Goal: Communication & Community: Answer question/provide support

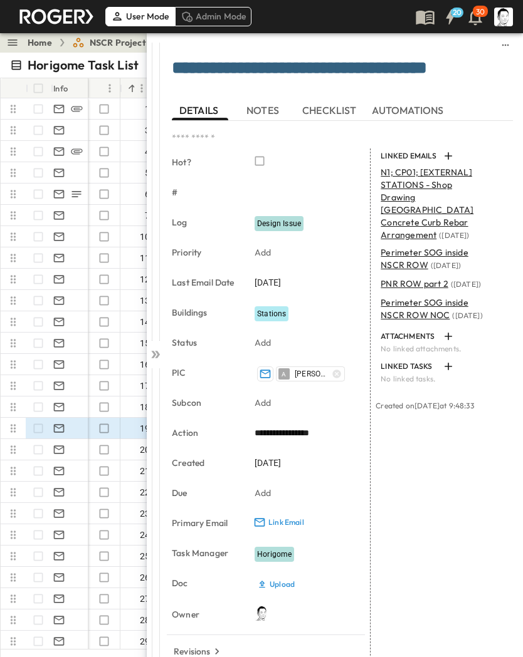
click at [157, 358] on icon at bounding box center [157, 355] width 5 height 8
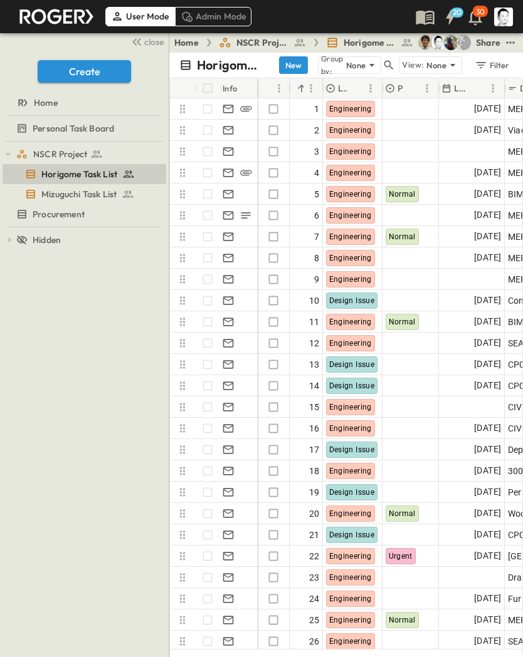
click at [147, 50] on button "close" at bounding box center [146, 42] width 40 height 18
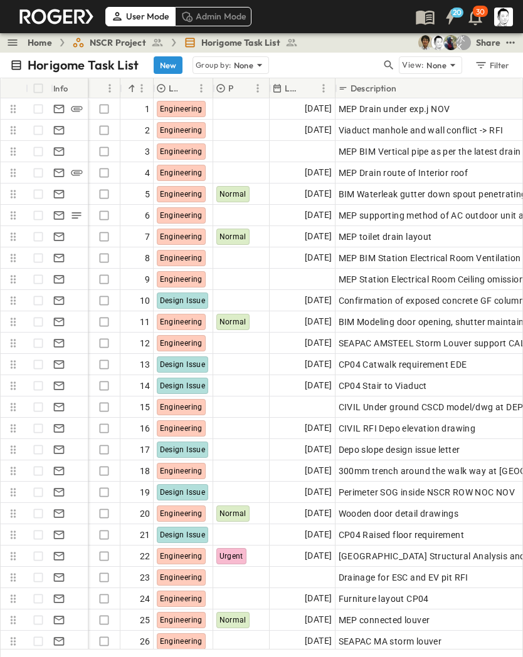
click at [385, 65] on icon "button" at bounding box center [388, 65] width 9 height 9
click at [342, 66] on input "text" at bounding box center [323, 65] width 88 height 18
type input "*"
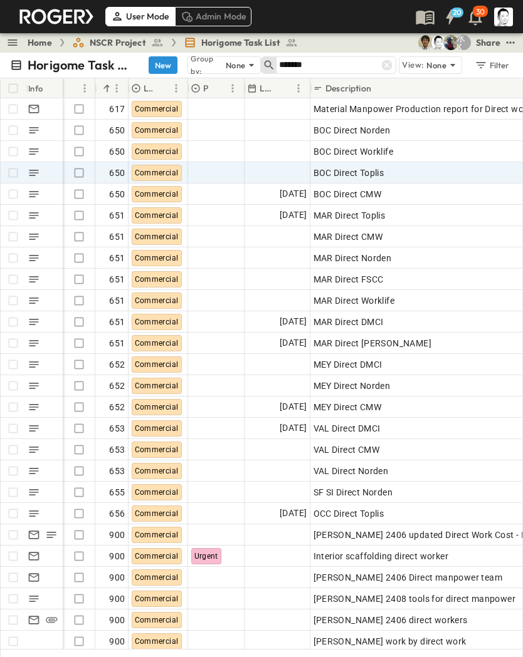
type input "******"
click at [419, 178] on div "BOC Direct Toplis" at bounding box center [455, 173] width 285 height 18
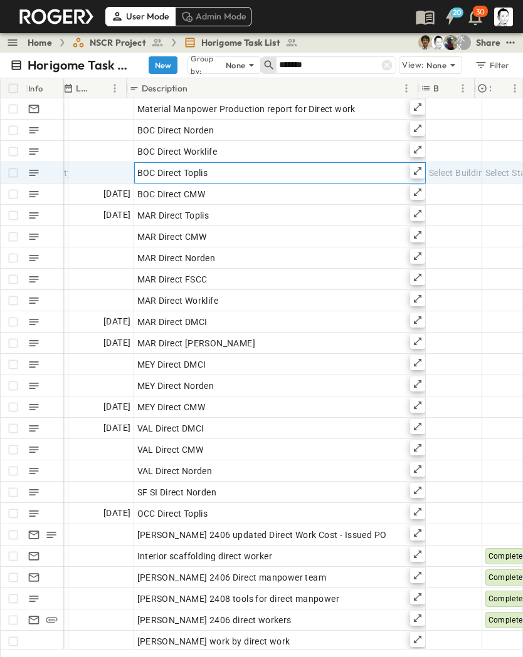
scroll to position [0, 174]
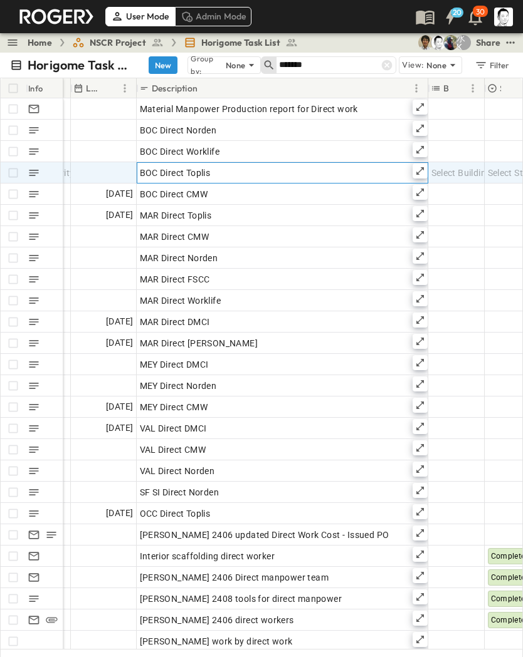
click at [420, 174] on icon at bounding box center [420, 171] width 10 height 10
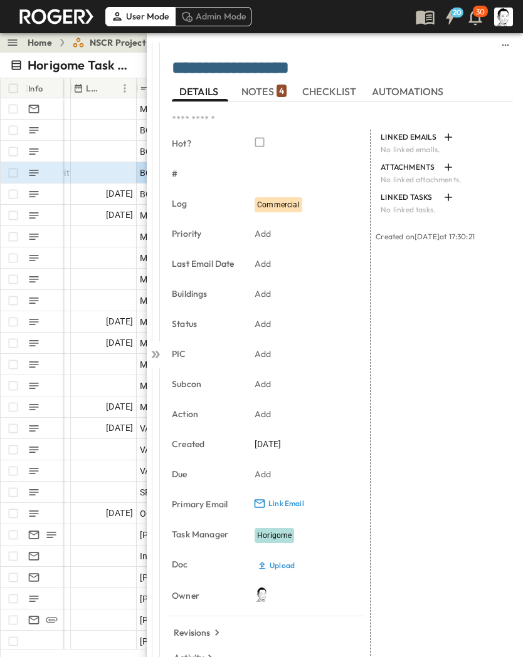
click at [275, 89] on span "NOTES 4" at bounding box center [263, 91] width 45 height 11
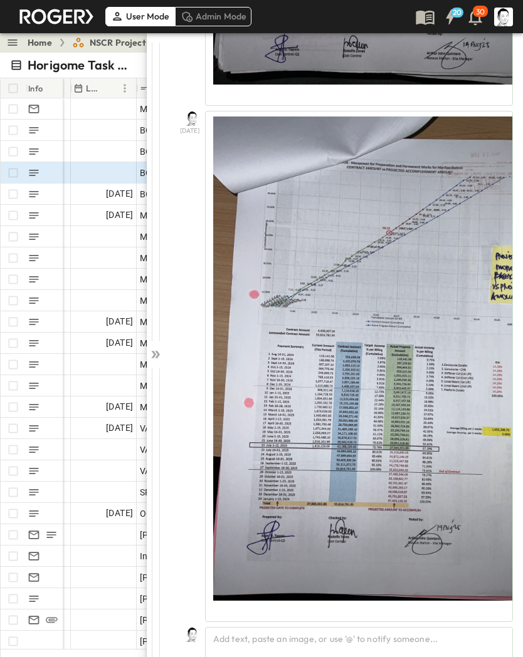
scroll to position [1553, 0]
click at [378, 637] on div "Add text, paste an image, or use '@' to notify someone..." at bounding box center [359, 643] width 308 height 32
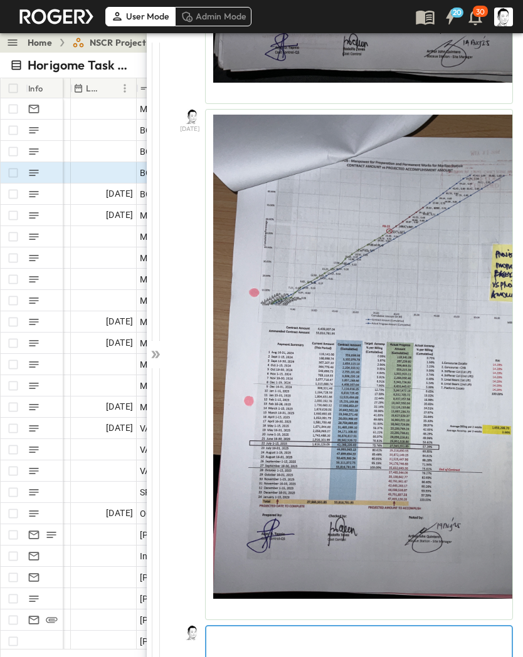
click at [297, 637] on p at bounding box center [358, 636] width 293 height 13
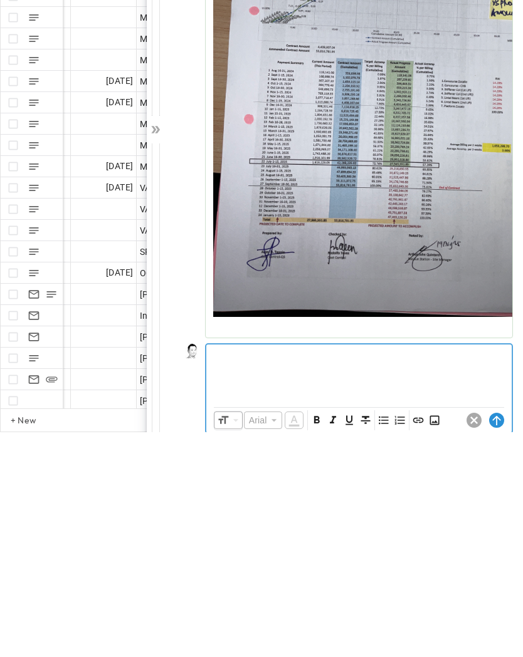
scroll to position [1612, 0]
click at [440, 639] on icon "Insert Image" at bounding box center [434, 645] width 13 height 13
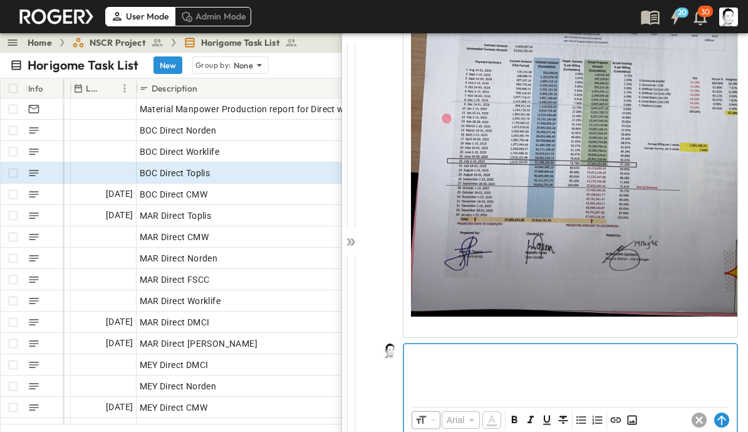
scroll to position [1838, 0]
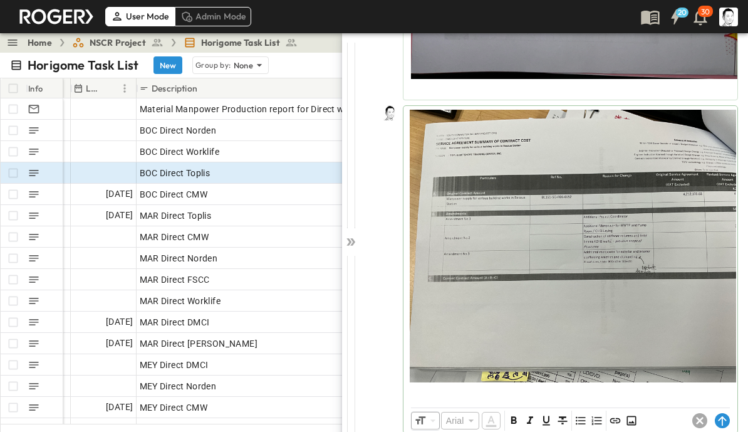
click at [522, 419] on icon at bounding box center [722, 420] width 15 height 15
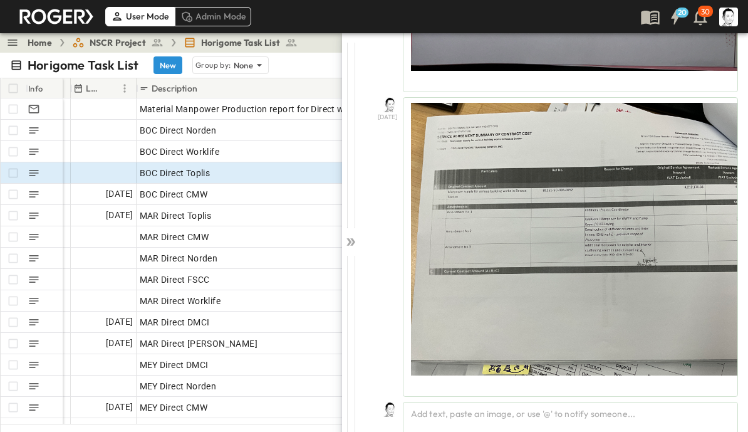
scroll to position [2084, 0]
click at [350, 233] on div at bounding box center [351, 240] width 18 height 414
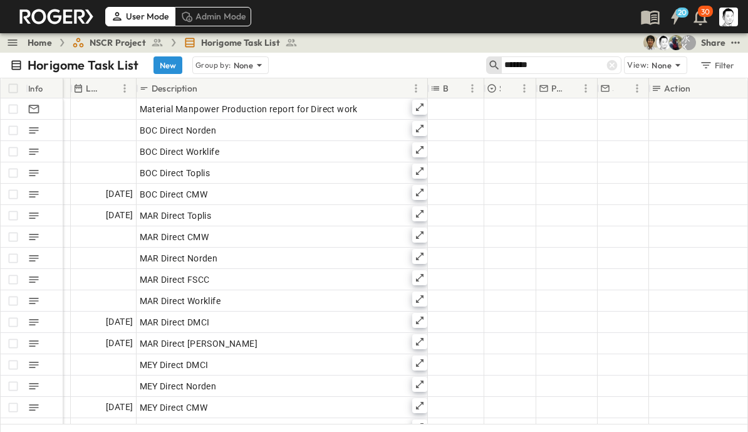
click at [522, 64] on icon at bounding box center [612, 65] width 11 height 11
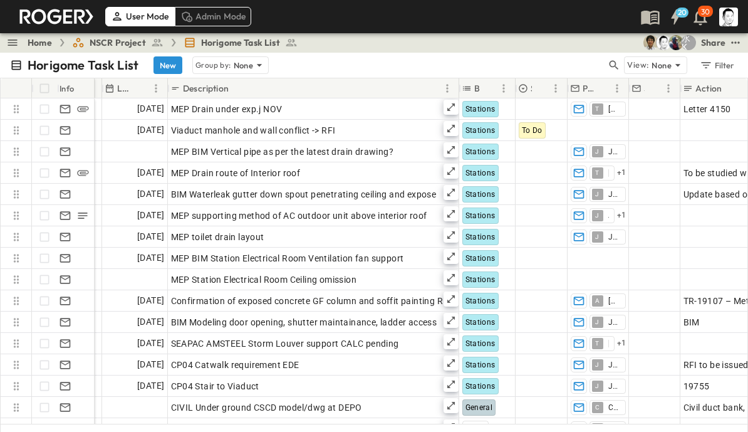
click at [522, 59] on icon "button" at bounding box center [614, 65] width 13 height 13
click at [522, 66] on input "text" at bounding box center [549, 65] width 88 height 18
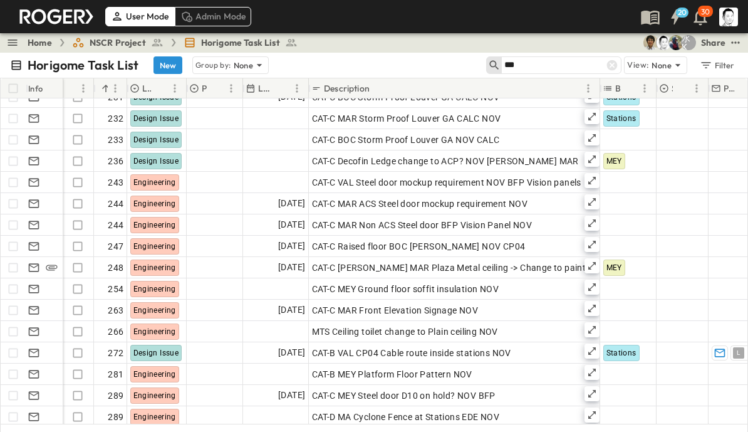
scroll to position [693, 1]
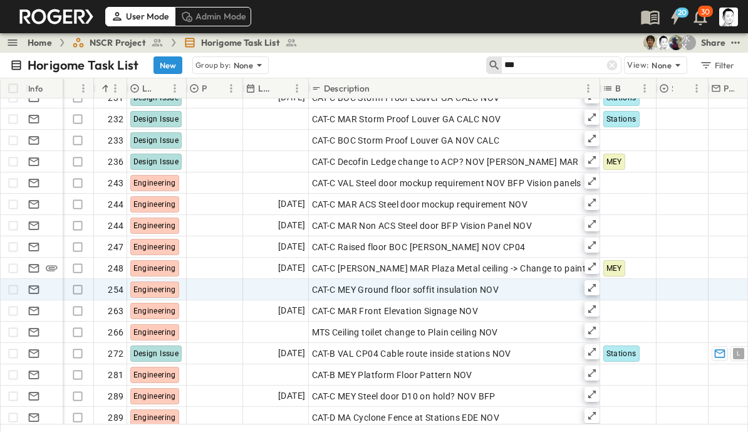
type input "***"
click at [492, 293] on span "CAT-C MEY Ground floor soffit insulation NOV" at bounding box center [405, 289] width 187 height 13
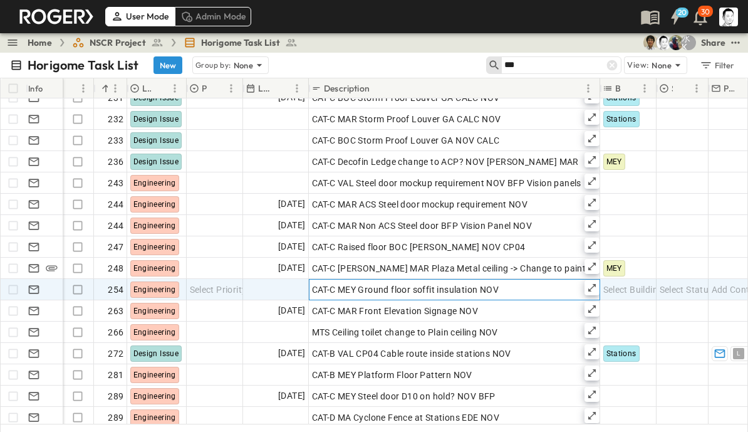
click at [522, 286] on icon at bounding box center [592, 288] width 10 height 10
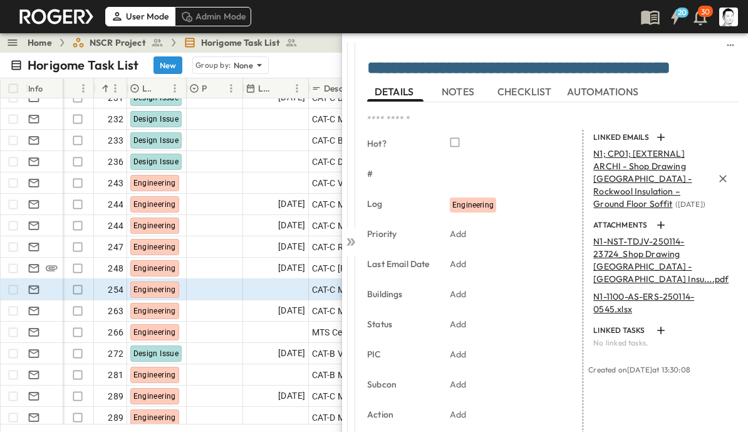
click at [522, 169] on span "N1; CP01; [EXTERNAL] ARCHI - Shop Drawing [GEOGRAPHIC_DATA] - Rockwool Insulati…" at bounding box center [642, 178] width 98 height 61
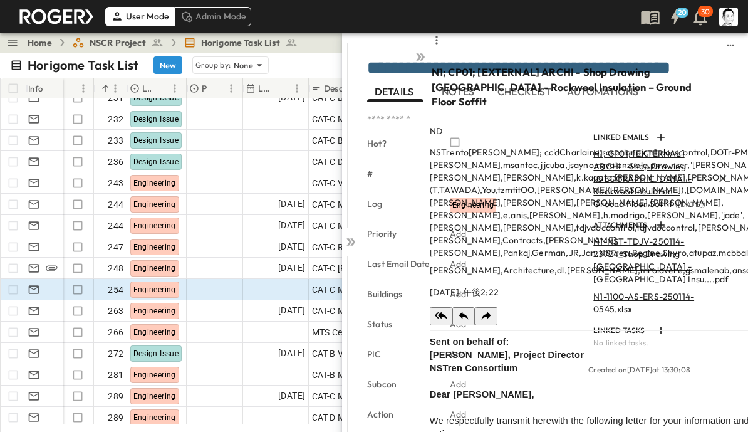
scroll to position [832, 0]
type input "*"
click at [522, 20] on img "button" at bounding box center [728, 17] width 19 height 19
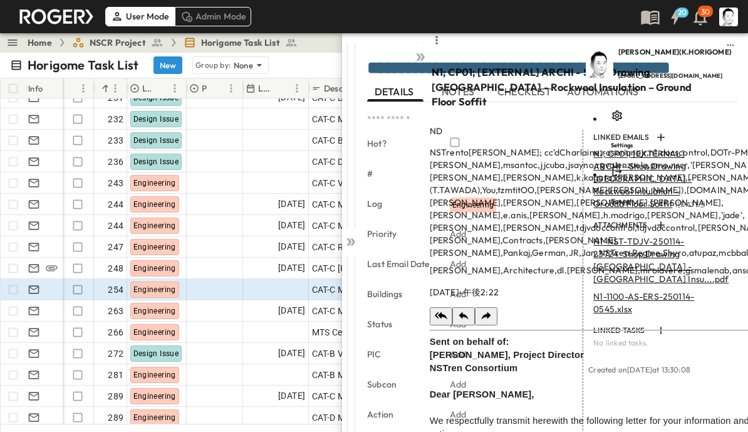
click at [414, 63] on icon at bounding box center [420, 57] width 13 height 13
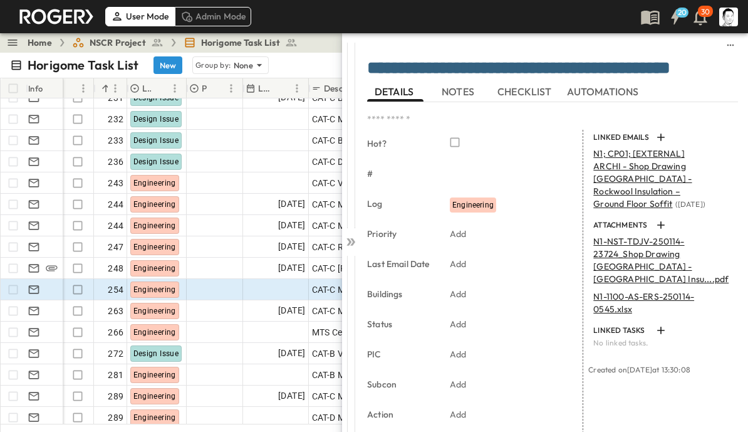
click at [353, 239] on icon at bounding box center [352, 242] width 5 height 8
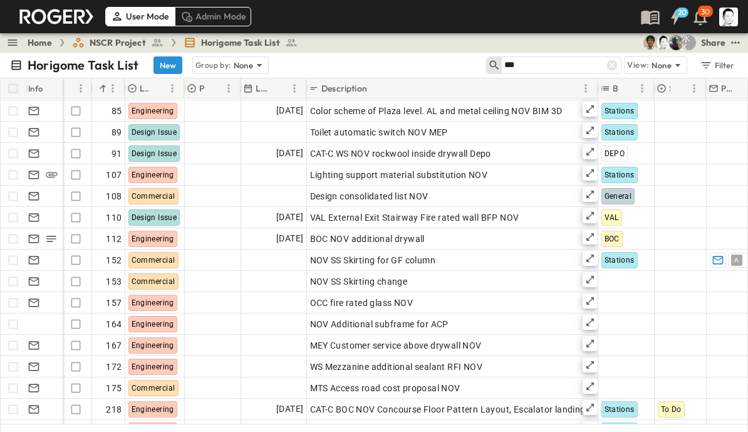
scroll to position [319, 4]
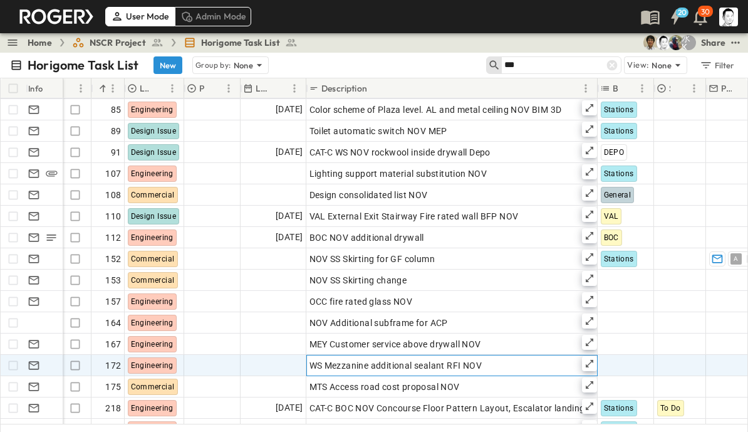
click at [522, 358] on div "WS Mezzanine additional sealant RFI NOV" at bounding box center [452, 366] width 285 height 18
click at [522, 367] on icon at bounding box center [590, 364] width 8 height 8
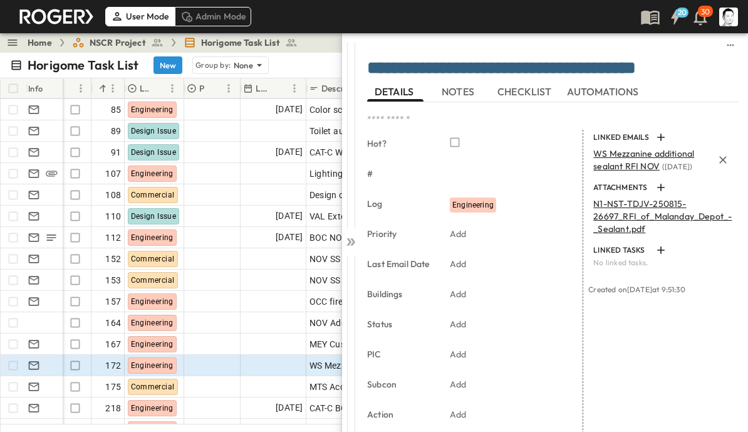
click at [522, 160] on span "WS Mezzanine additional sealant RFI NOV" at bounding box center [643, 160] width 101 height 24
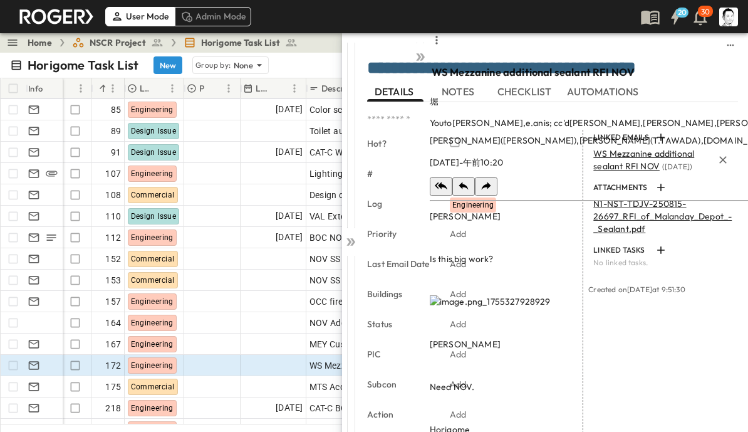
click at [491, 182] on icon "Forward" at bounding box center [485, 186] width 9 height 8
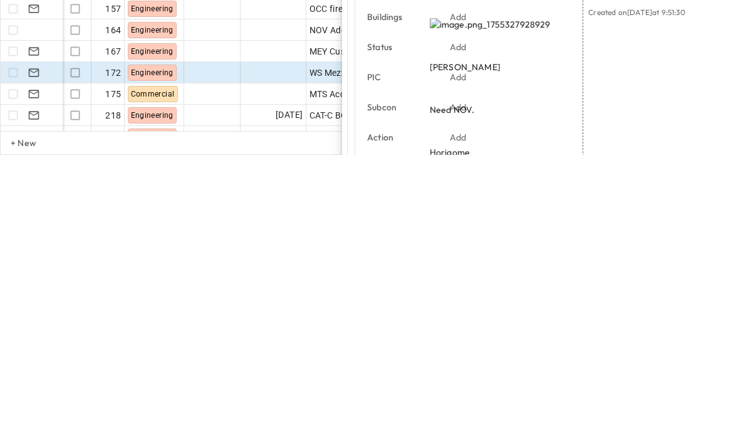
type input "*******"
click at [506, 319] on span "[EMAIL_ADDRESS][DOMAIN_NAME]" at bounding box center [554, 324] width 151 height 11
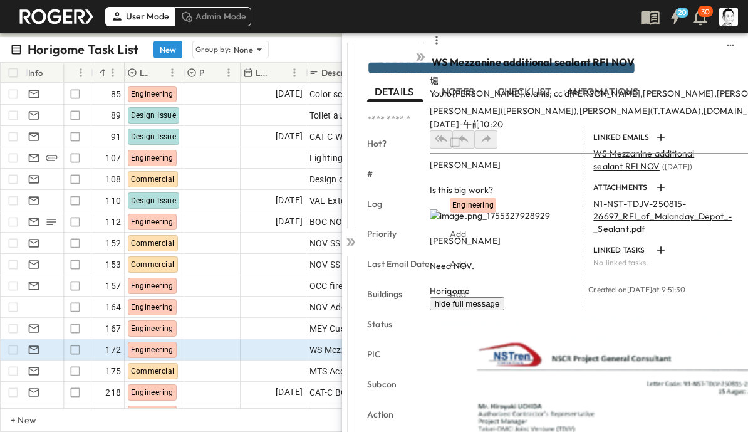
click at [416, 61] on icon at bounding box center [418, 57] width 5 height 8
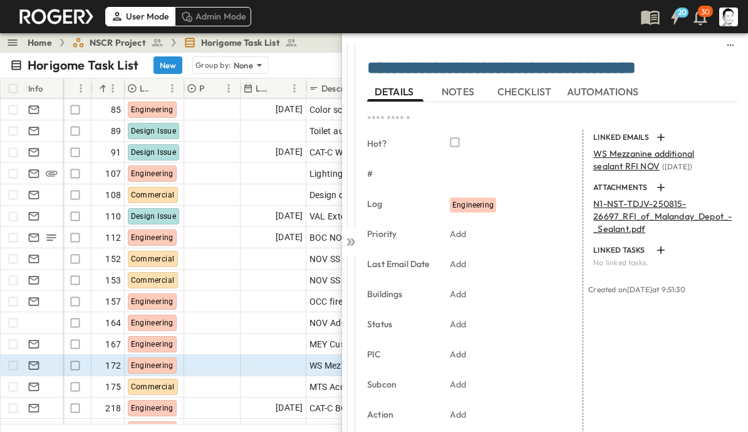
click at [357, 239] on div at bounding box center [351, 240] width 18 height 414
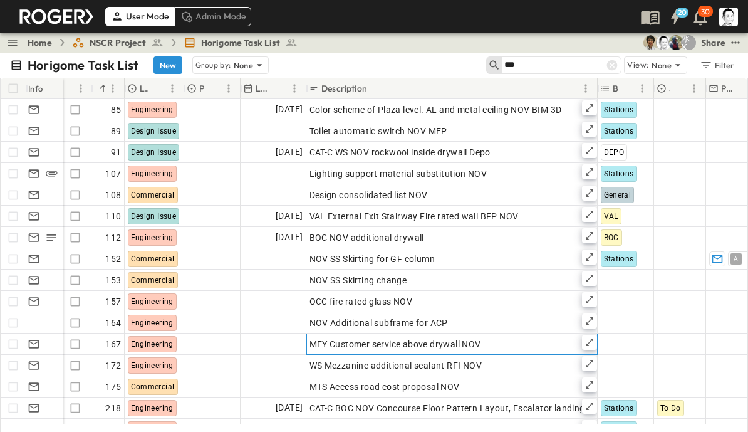
click at [424, 342] on span "MEY Customer service above drywall NOV" at bounding box center [396, 344] width 172 height 13
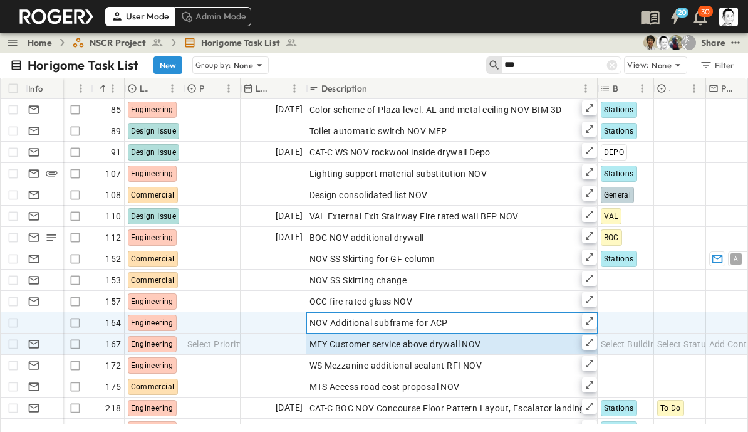
click at [420, 325] on span "NOV Additional subframe for ACP" at bounding box center [379, 322] width 139 height 13
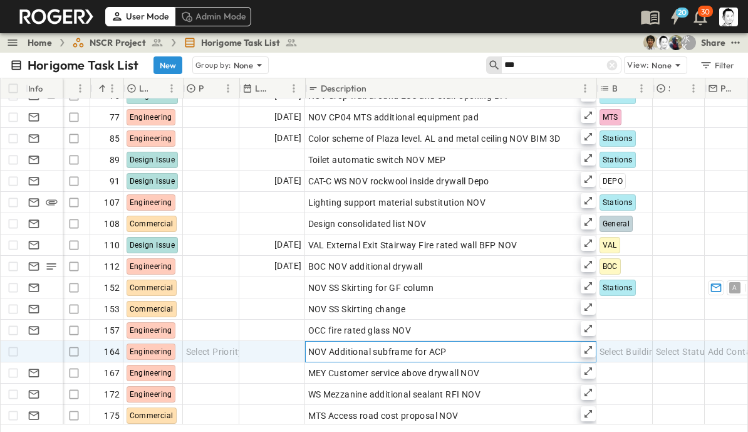
scroll to position [288, 5]
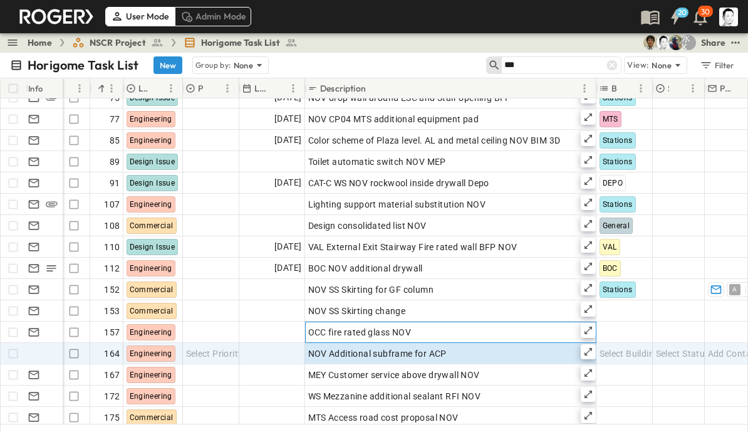
click at [419, 331] on div "OCC fire rated glass NOV" at bounding box center [450, 332] width 285 height 18
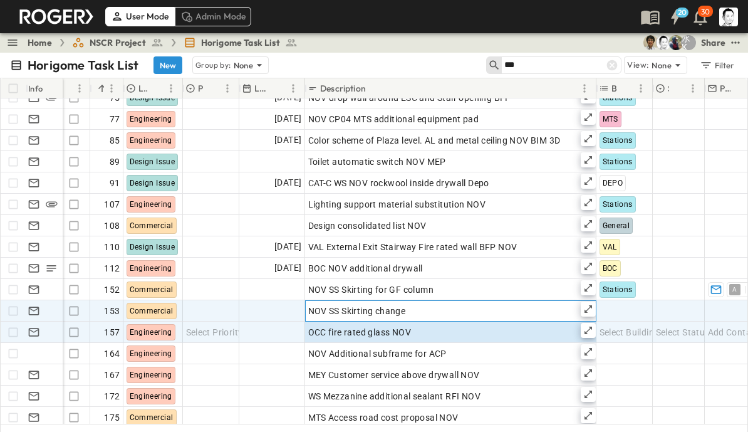
click at [413, 313] on div "NOV SS Skirting change" at bounding box center [450, 311] width 285 height 18
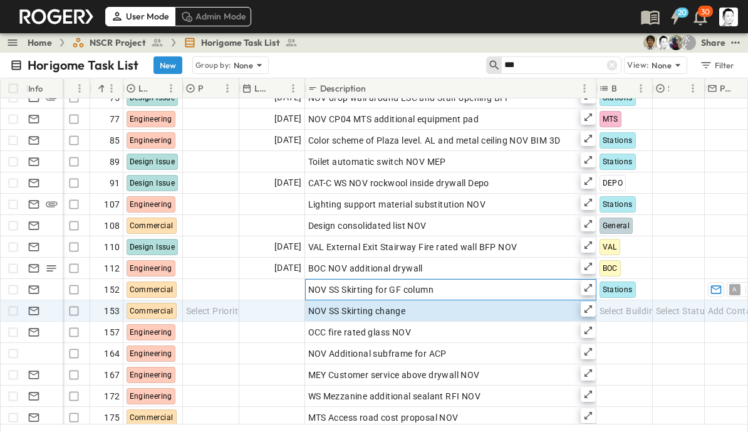
click at [424, 291] on span "NOV SS Skirting for GF column" at bounding box center [371, 289] width 126 height 13
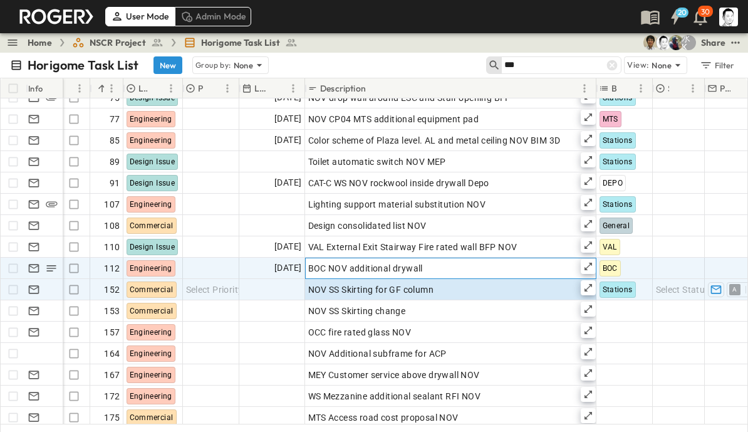
click at [458, 265] on div "BOC NOV additional drywall" at bounding box center [450, 268] width 285 height 18
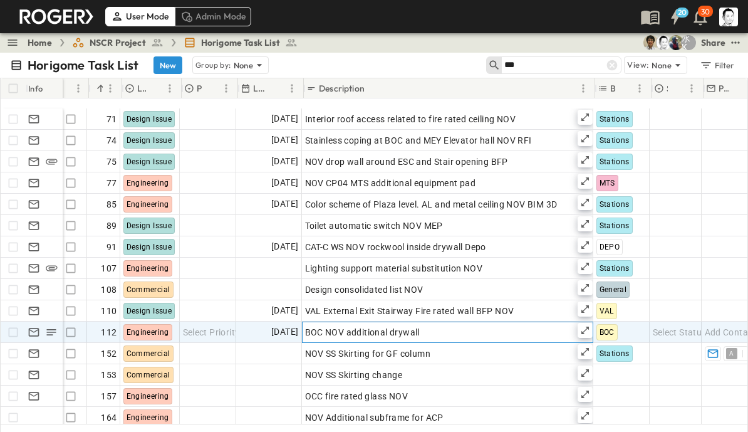
scroll to position [222, 8]
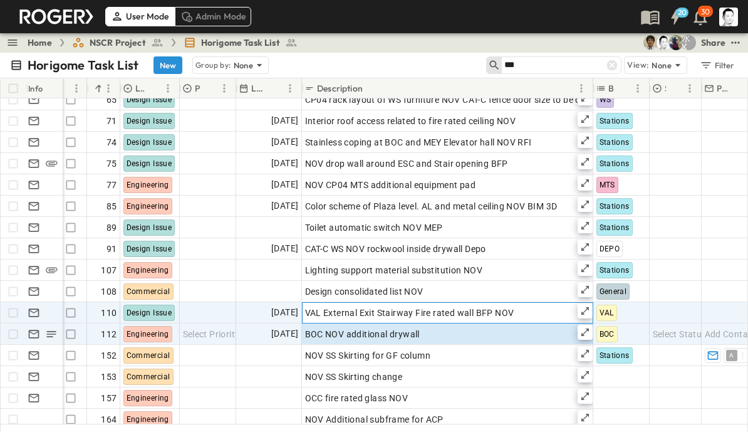
click at [403, 313] on span "VAL External Exit Stairway Fire rated wall BFP NOV" at bounding box center [409, 312] width 209 height 13
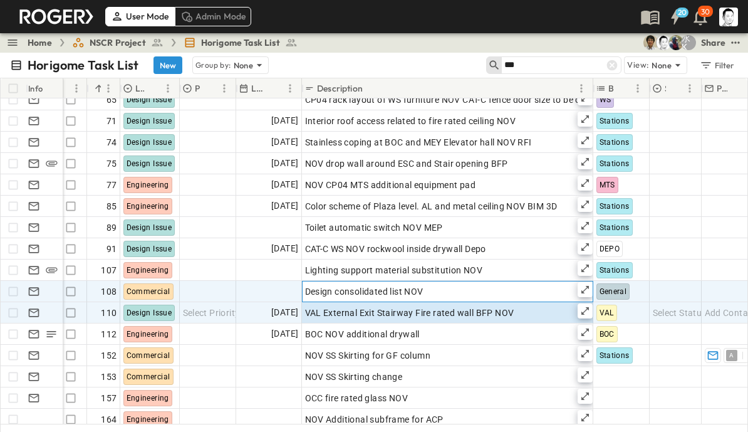
click at [390, 291] on span "Design consolidated list NOV" at bounding box center [364, 291] width 118 height 13
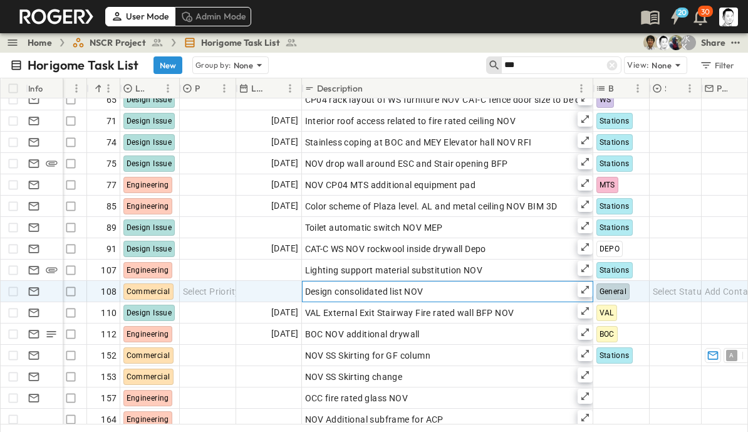
scroll to position [185, 10]
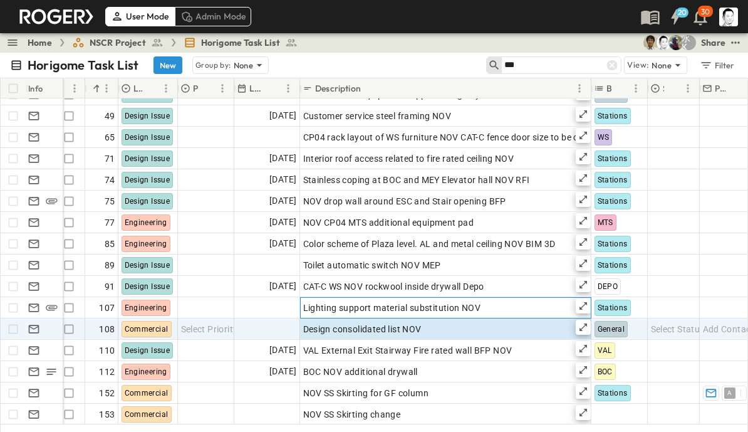
click at [428, 301] on span "Lighting support material substitution NOV" at bounding box center [392, 307] width 178 height 13
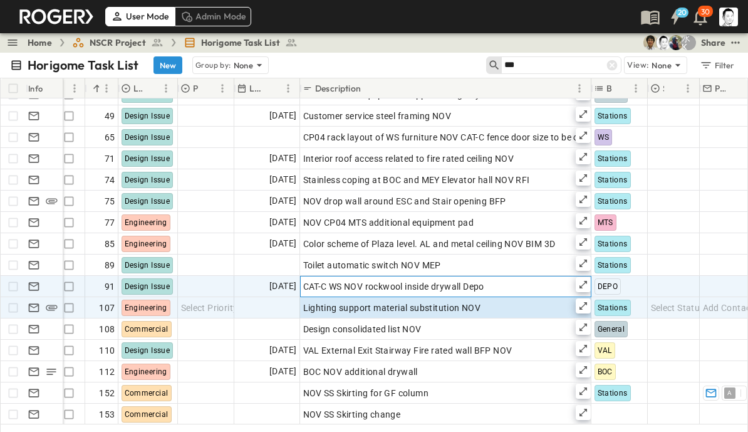
click at [407, 284] on span "CAT-C WS NOV rockwool inside drywall Depo" at bounding box center [393, 286] width 181 height 13
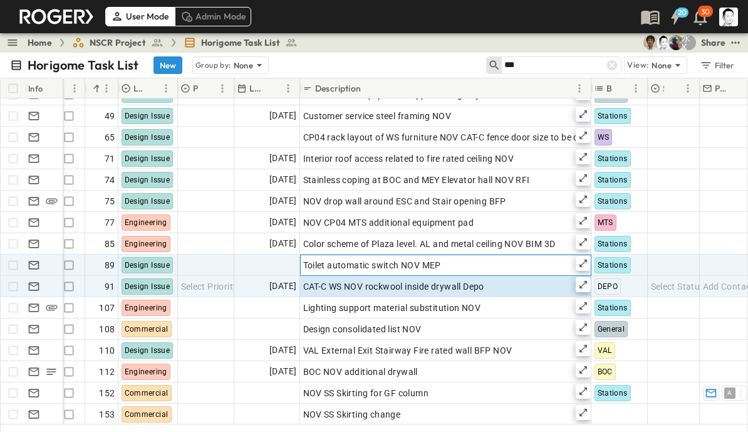
click at [407, 268] on span "Toilet automatic switch NOV MEP" at bounding box center [372, 265] width 138 height 13
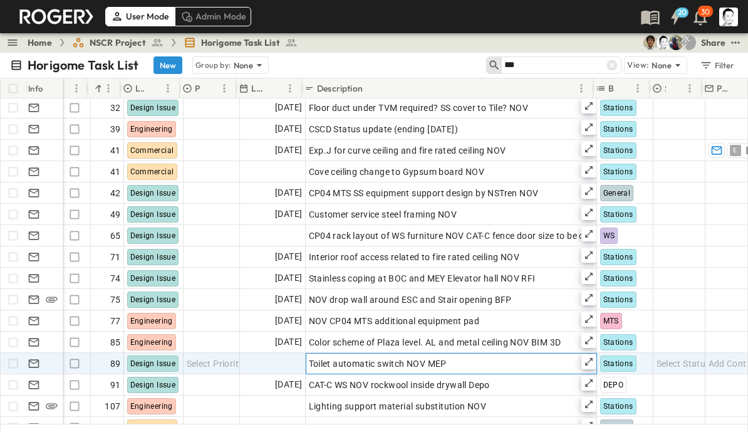
scroll to position [85, 4]
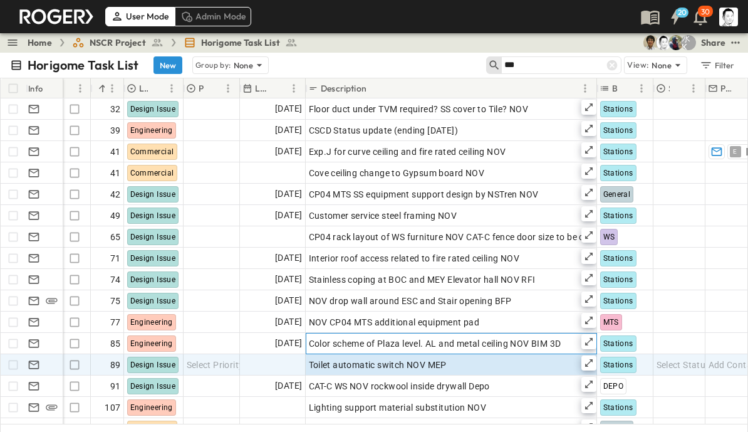
click at [521, 339] on span "Color scheme of Plaza level. AL and metal ceiling NOV BIM 3D" at bounding box center [435, 343] width 253 height 13
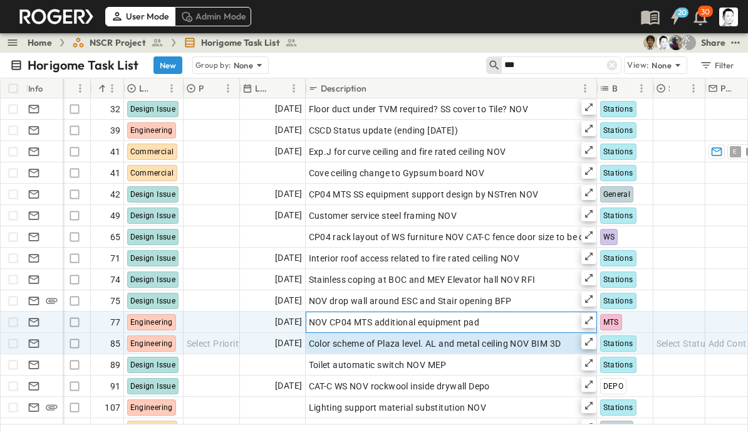
click at [472, 316] on span "NOV CP04 MTS additional equipment pad" at bounding box center [394, 322] width 171 height 13
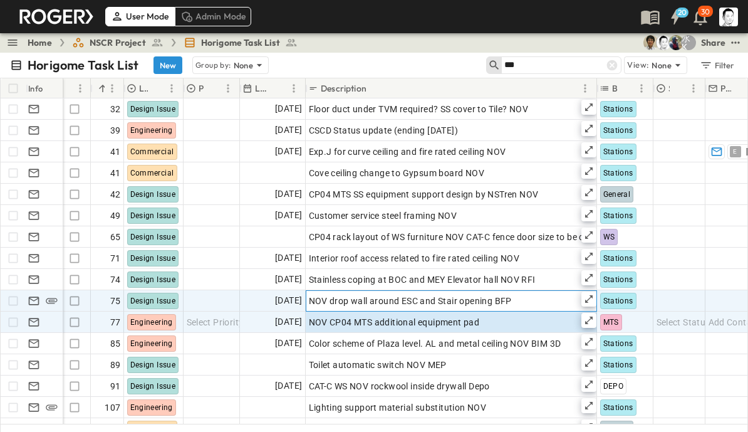
click at [499, 301] on span "NOV drop wall around ESC and Stair opening BFP" at bounding box center [410, 301] width 203 height 13
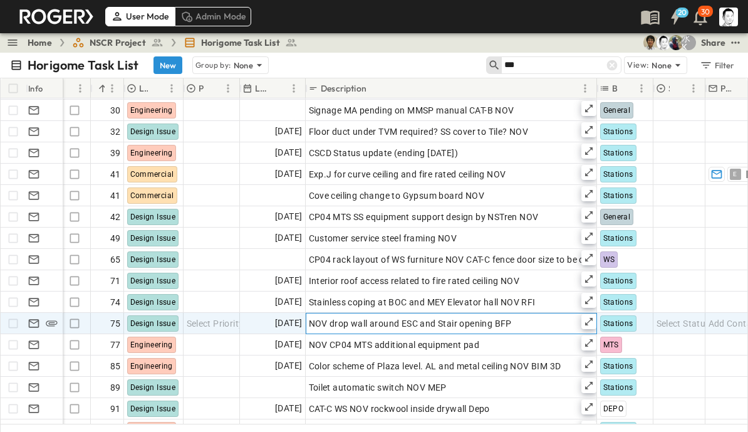
scroll to position [62, 4]
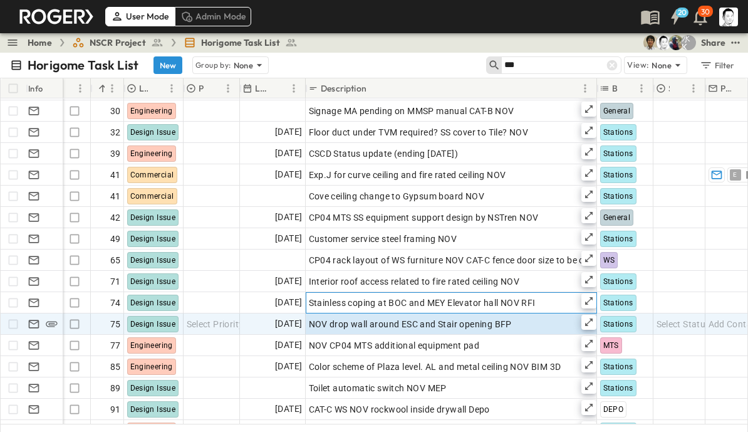
click at [513, 301] on span "Stainless coping at BOC and MEY Elevator hall NOV RFI" at bounding box center [422, 302] width 227 height 13
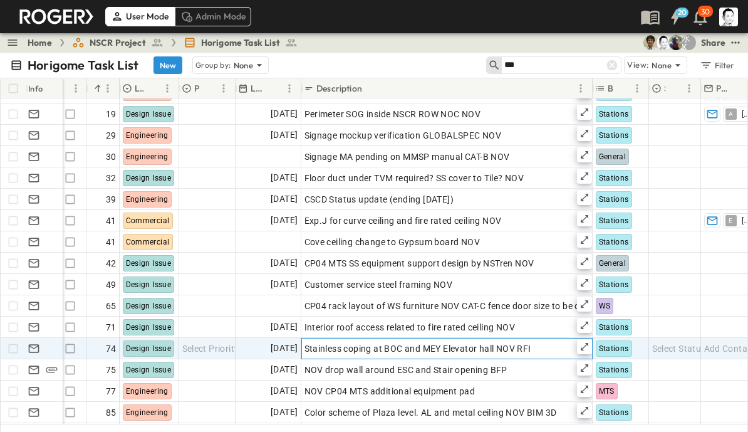
scroll to position [16, 9]
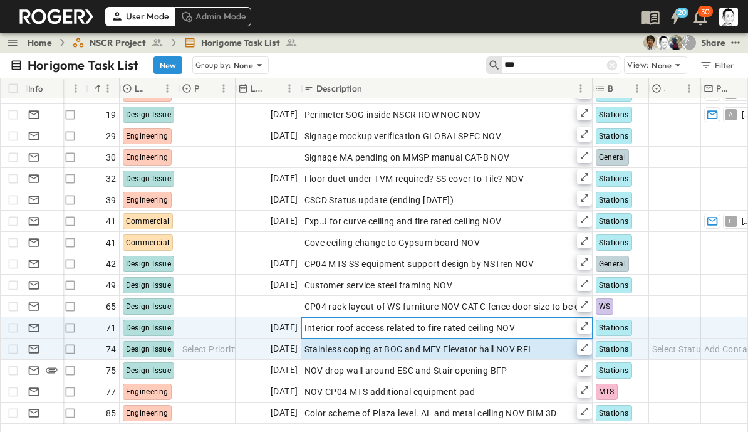
click at [436, 325] on span "Interior roof access related to fire rated ceiling NOV" at bounding box center [410, 328] width 211 height 13
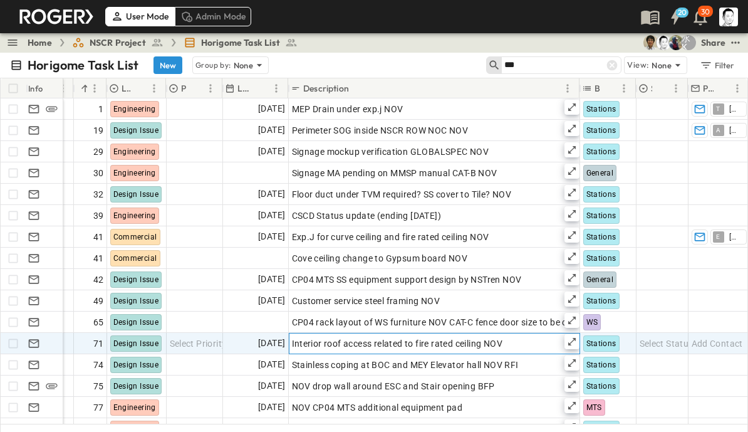
scroll to position [0, 22]
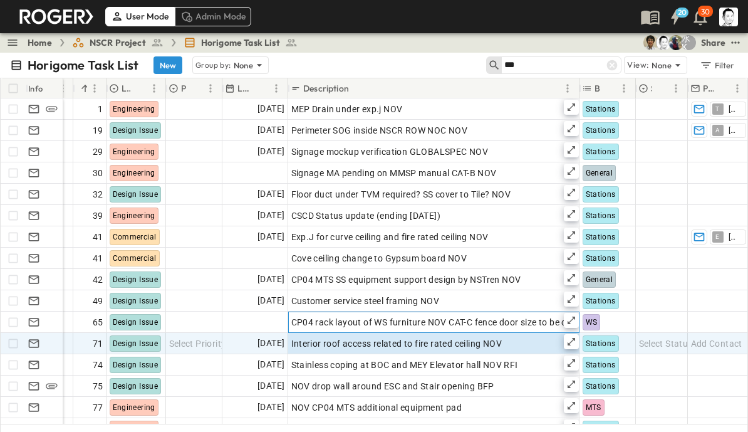
click at [439, 320] on span "CP04 rack layout of WS furniture NOV CAT-C fence door size to be changed" at bounding box center [444, 322] width 306 height 13
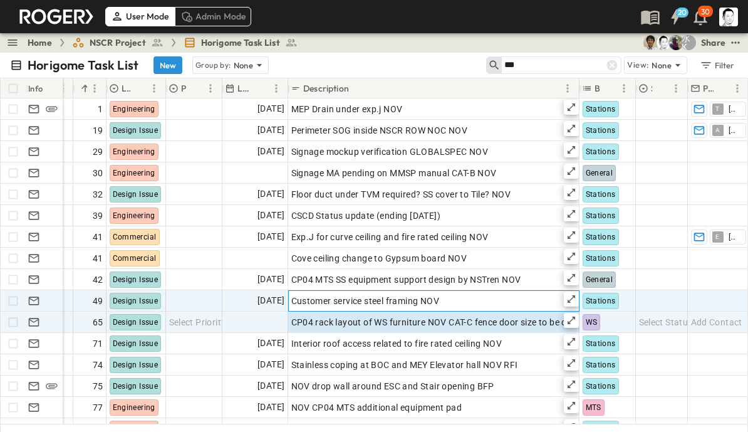
click at [429, 301] on span "Customer service steel framing NOV" at bounding box center [365, 301] width 149 height 13
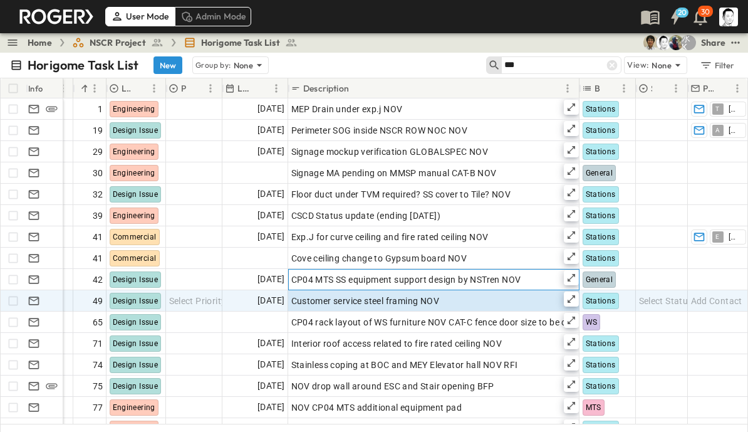
click at [489, 278] on span "CP04 MTS SS equipment support design by NSTren NOV" at bounding box center [406, 279] width 230 height 13
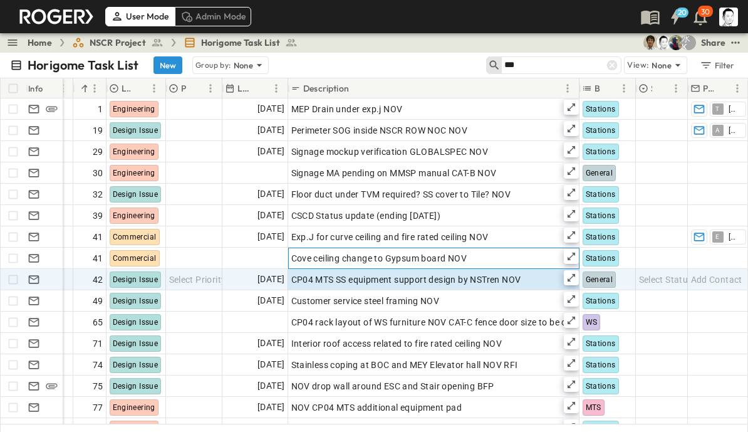
click at [483, 258] on div "Cove ceiling change to Gypsum board NOV" at bounding box center [433, 258] width 285 height 18
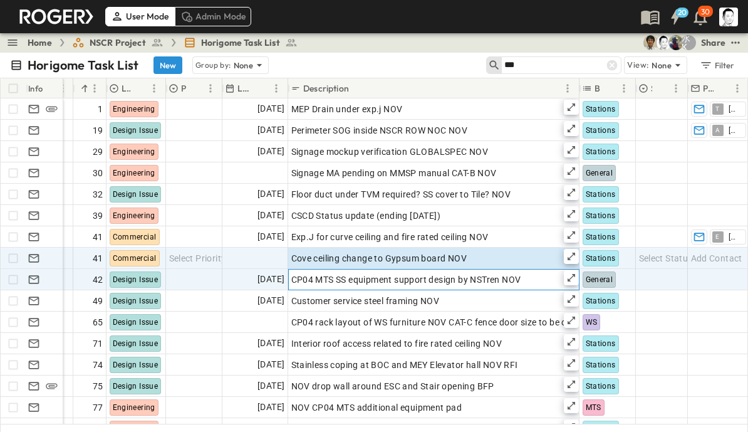
click at [486, 275] on span "CP04 MTS SS equipment support design by NSTren NOV" at bounding box center [406, 279] width 230 height 13
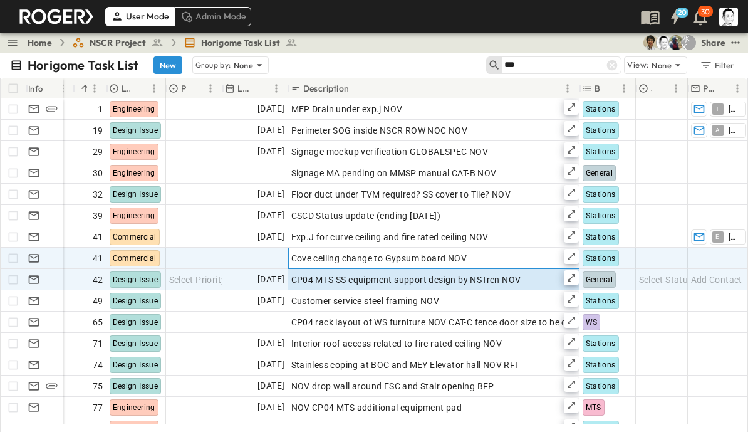
click at [487, 258] on div "Cove ceiling change to Gypsum board NOV" at bounding box center [433, 258] width 285 height 18
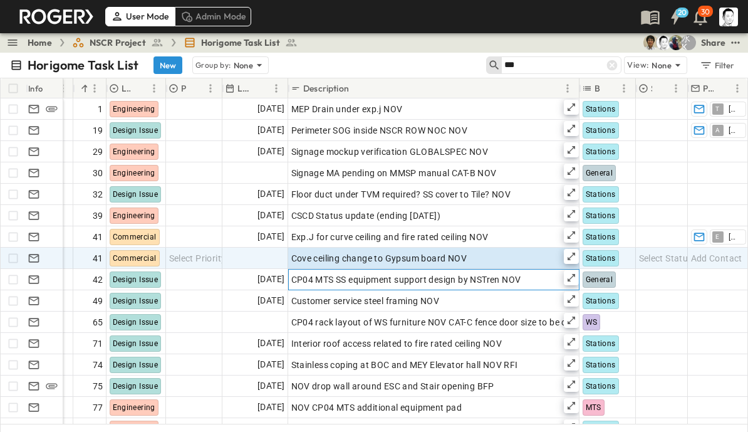
click at [484, 281] on span "CP04 MTS SS equipment support design by NSTren NOV" at bounding box center [406, 279] width 230 height 13
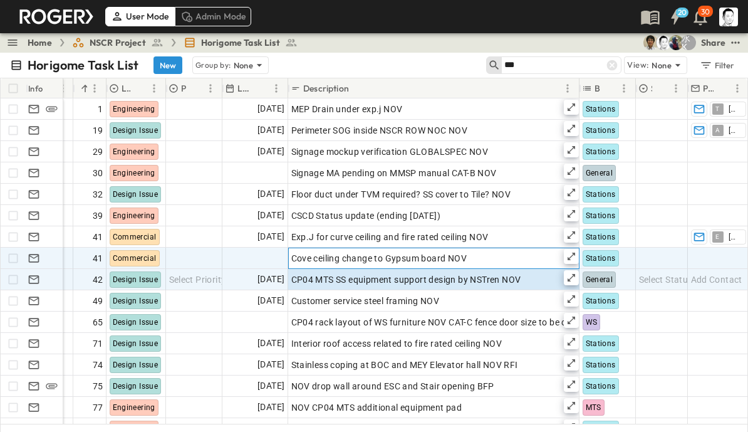
click at [427, 257] on span "Cove ceiling change to Gypsum board NOV" at bounding box center [379, 258] width 176 height 13
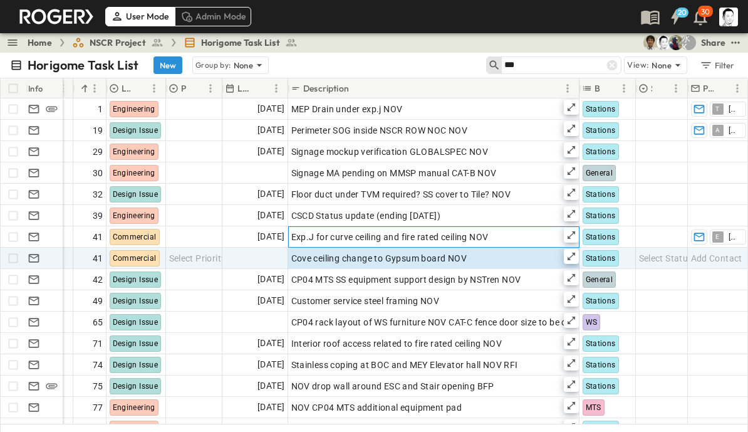
click at [479, 235] on span "Exp.J for curve ceiling and fire rated ceiling NOV" at bounding box center [389, 237] width 197 height 13
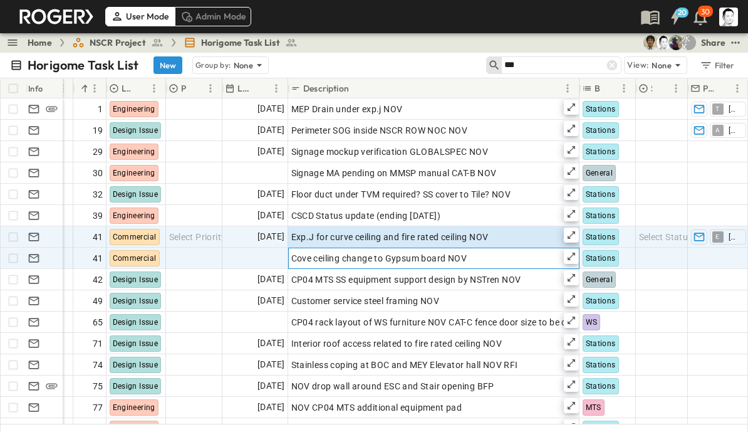
click at [424, 257] on span "Cove ceiling change to Gypsum board NOV" at bounding box center [379, 258] width 176 height 13
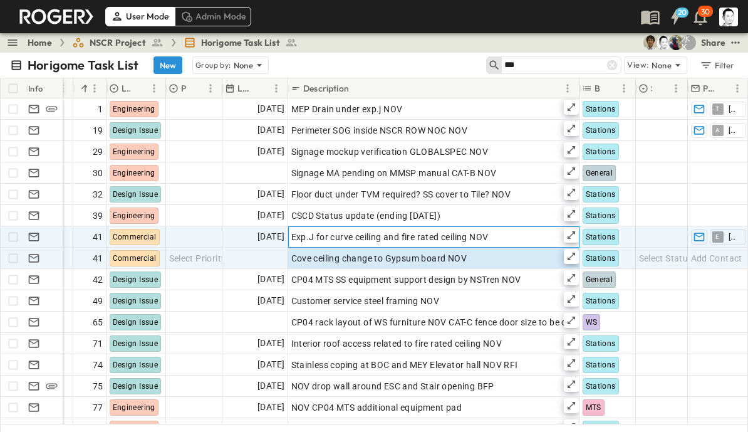
click at [433, 235] on span "Exp.J for curve ceiling and fire rated ceiling NOV" at bounding box center [389, 237] width 197 height 13
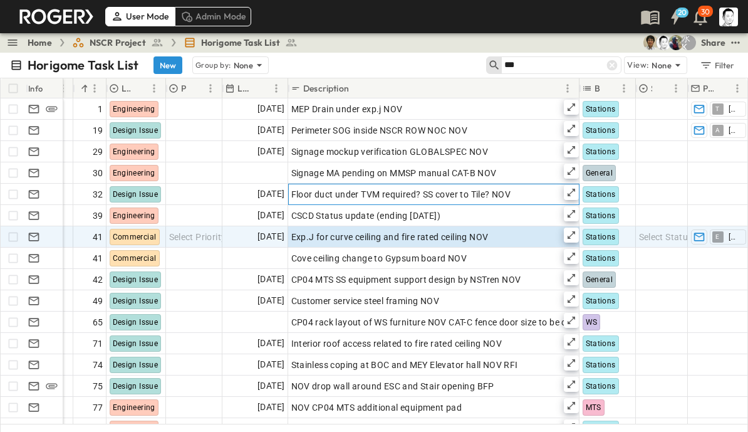
click at [419, 195] on span "Floor duct under TVM required? SS cover to Tile? NOV" at bounding box center [401, 194] width 220 height 13
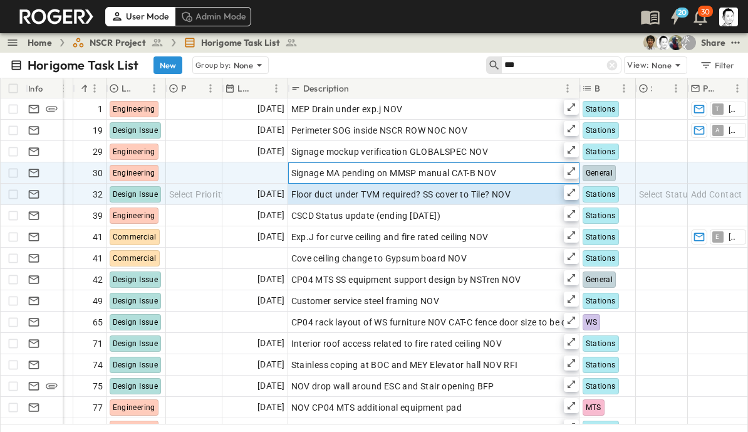
click at [447, 172] on span "Signage MA pending on MMSP manual CAT-B NOV" at bounding box center [394, 173] width 206 height 13
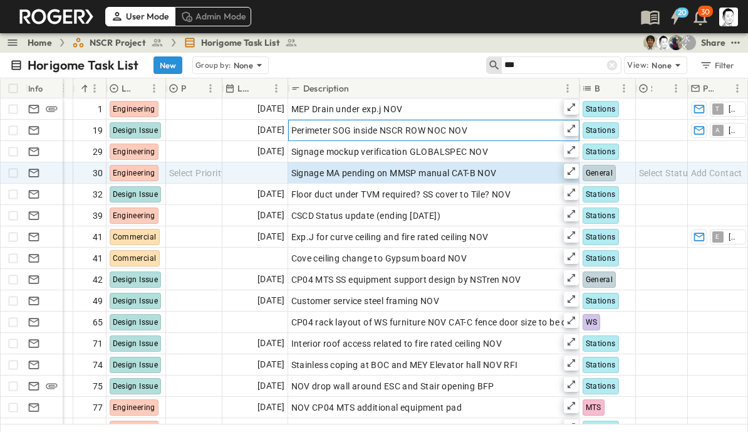
click at [402, 125] on span "Perimeter SOG inside NSCR ROW NOC NOV" at bounding box center [379, 130] width 177 height 13
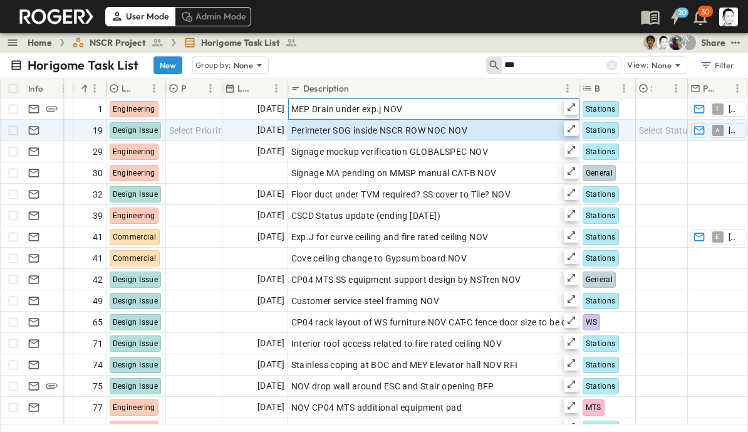
click at [384, 106] on span "MEP Drain under exp.j NOV" at bounding box center [347, 109] width 112 height 13
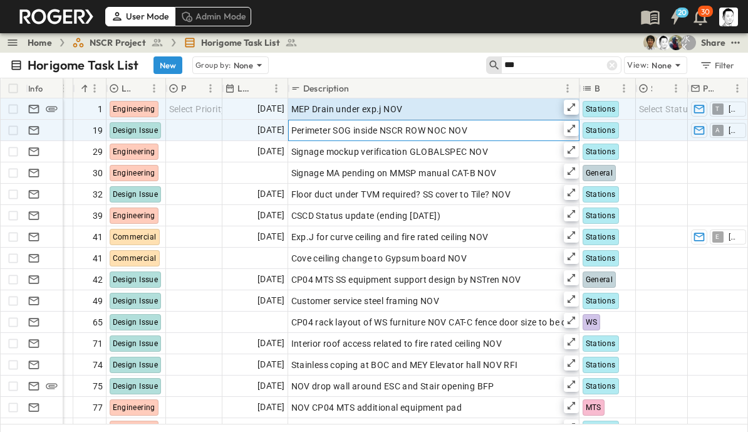
click at [392, 125] on span "Perimeter SOG inside NSCR ROW NOC NOV" at bounding box center [379, 130] width 177 height 13
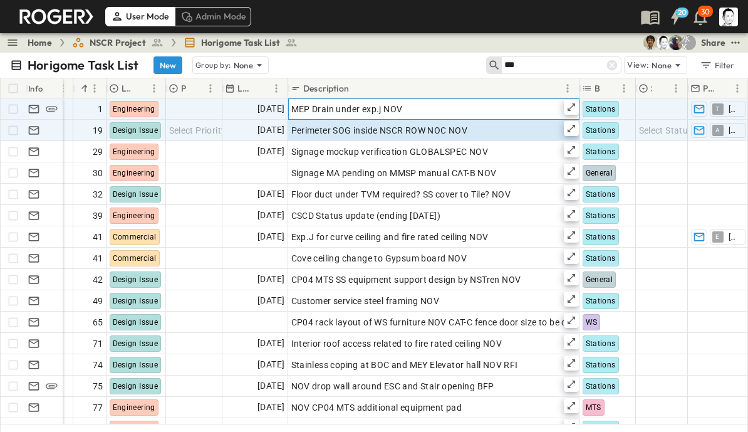
click at [365, 103] on span "MEP Drain under exp.j NOV" at bounding box center [347, 109] width 112 height 13
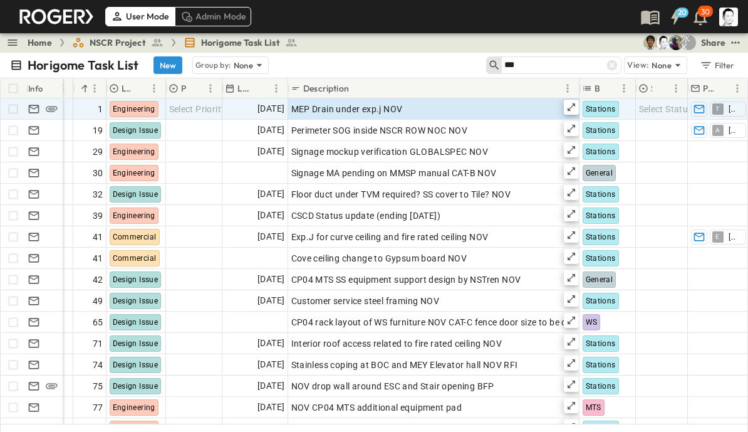
click at [522, 60] on icon at bounding box center [612, 65] width 13 height 13
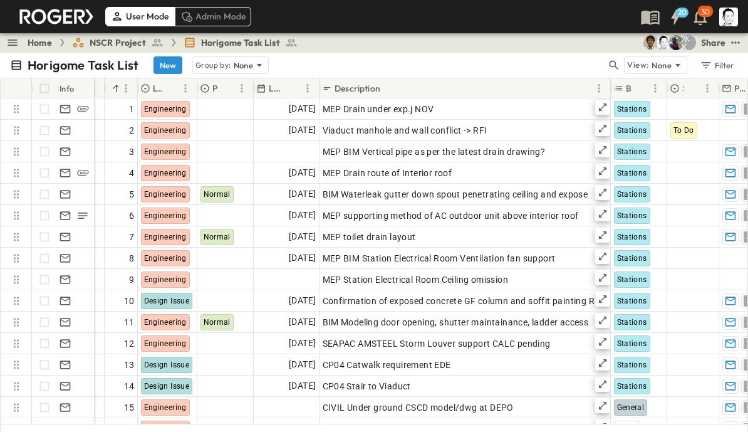
click at [522, 63] on icon "button" at bounding box center [614, 65] width 13 height 13
click at [522, 63] on input "text" at bounding box center [549, 65] width 88 height 18
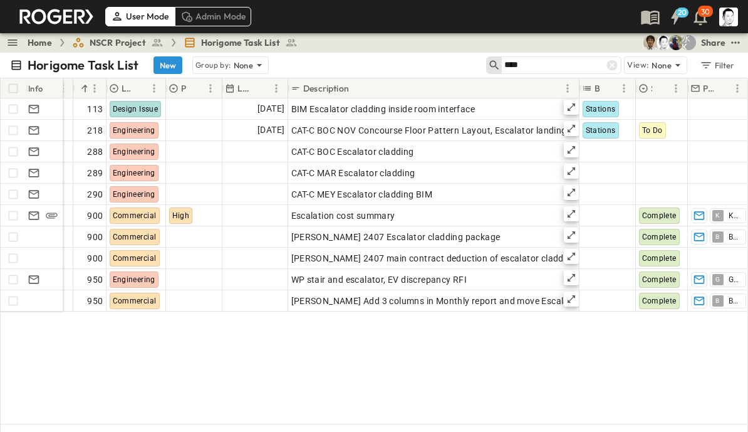
type input "****"
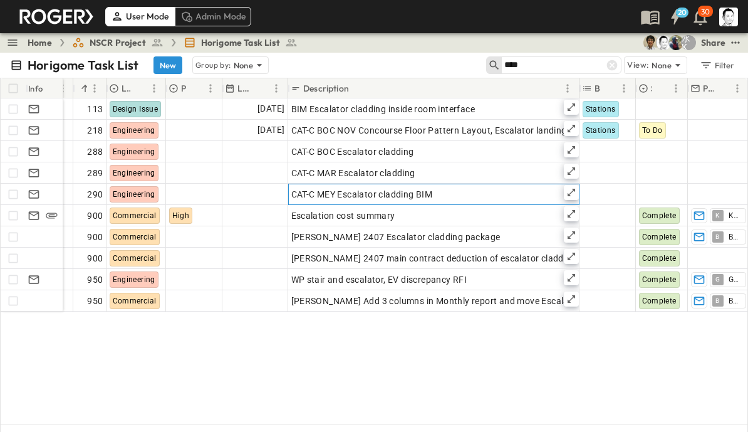
click at [419, 190] on span "CAT-C MEY Escalator cladding BIM" at bounding box center [362, 194] width 142 height 13
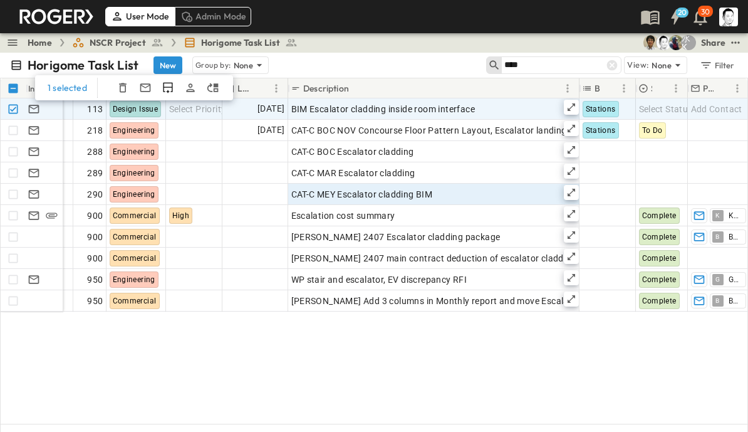
click at [164, 86] on icon "Duplicate Row(s)" at bounding box center [168, 87] width 13 height 13
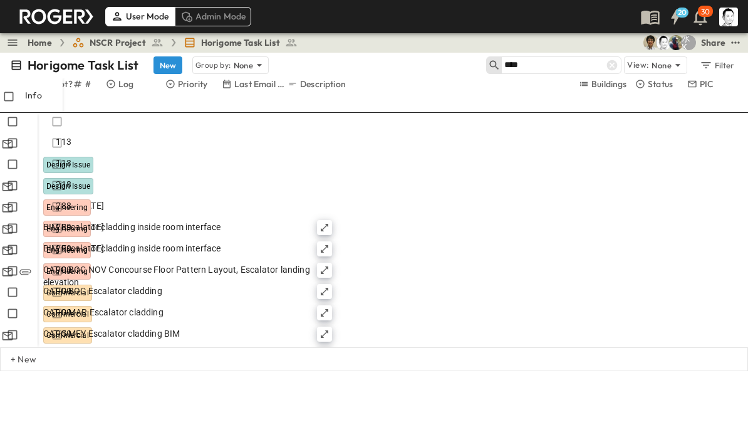
click at [221, 242] on span "BIM Escalator cladding inside room interface" at bounding box center [131, 248] width 177 height 13
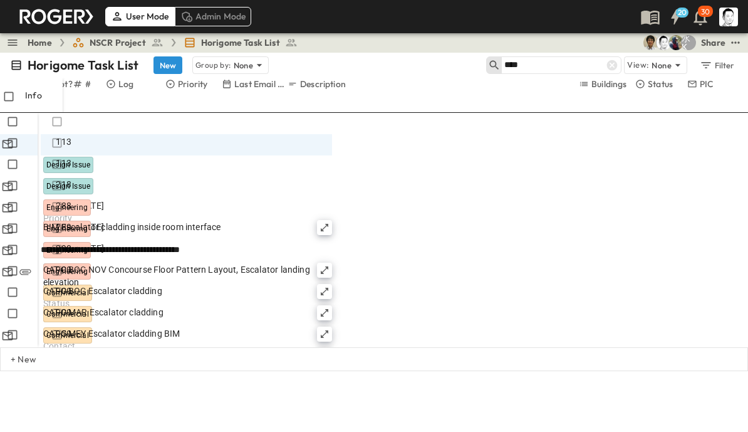
click at [332, 241] on input "**********" at bounding box center [186, 250] width 291 height 18
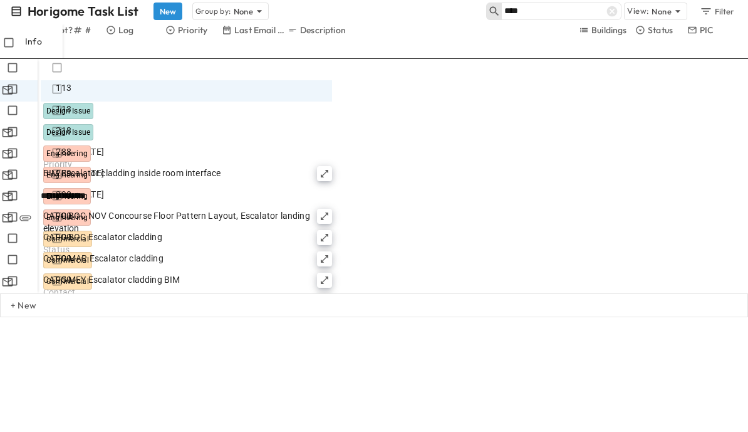
type input "***"
type input "**********"
click at [93, 306] on span "Add Contact" at bounding box center [68, 312] width 50 height 13
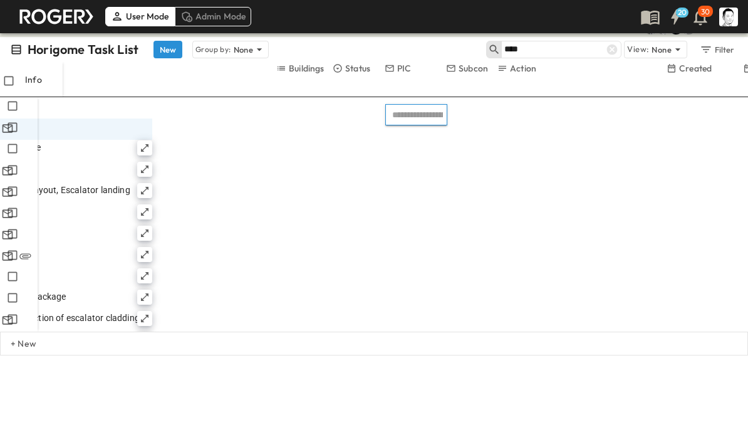
scroll to position [0, 334]
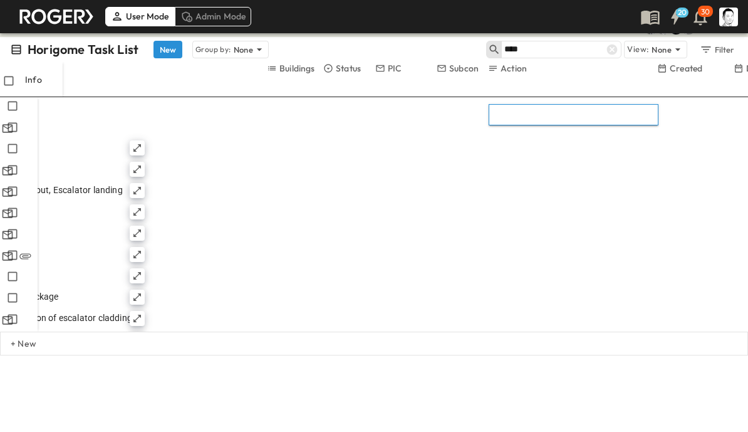
click at [522, 117] on textarea at bounding box center [573, 114] width 159 height 13
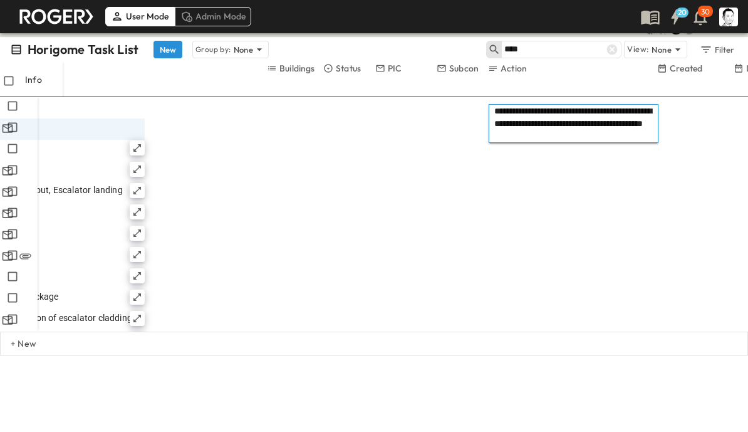
type textarea "**********"
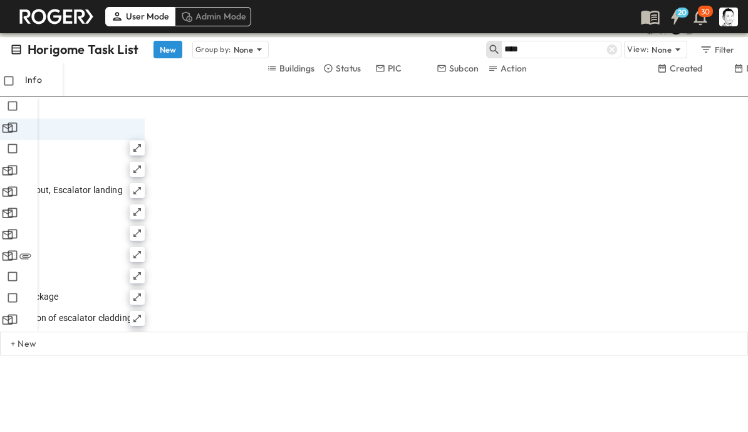
click at [142, 164] on icon at bounding box center [137, 169] width 10 height 10
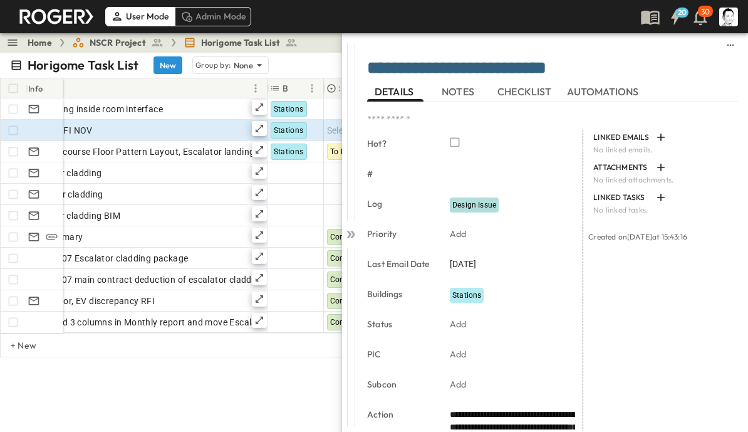
click at [522, 137] on icon "button" at bounding box center [661, 137] width 8 height 8
click at [522, 174] on p "Link Existing Email" at bounding box center [692, 171] width 108 height 13
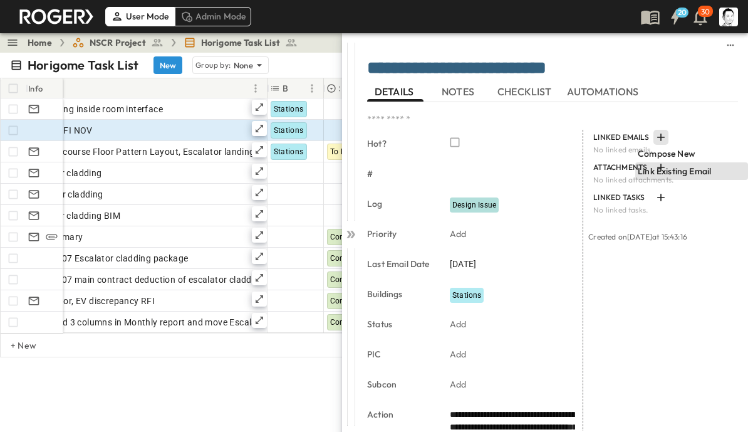
type input "**********"
click at [522, 253] on div "LINKED EMAILS No linked emails. ATTACHMENTS No linked attachments. LINKED TASKS…" at bounding box center [660, 419] width 155 height 578
click at [350, 231] on icon at bounding box center [351, 234] width 13 height 13
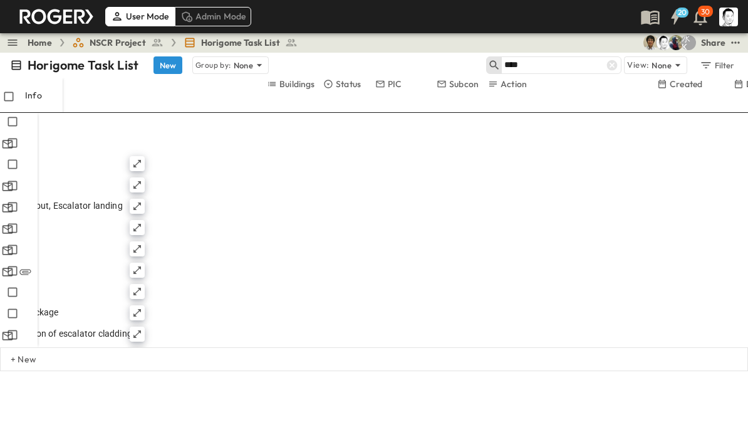
click at [522, 61] on icon at bounding box center [612, 65] width 13 height 13
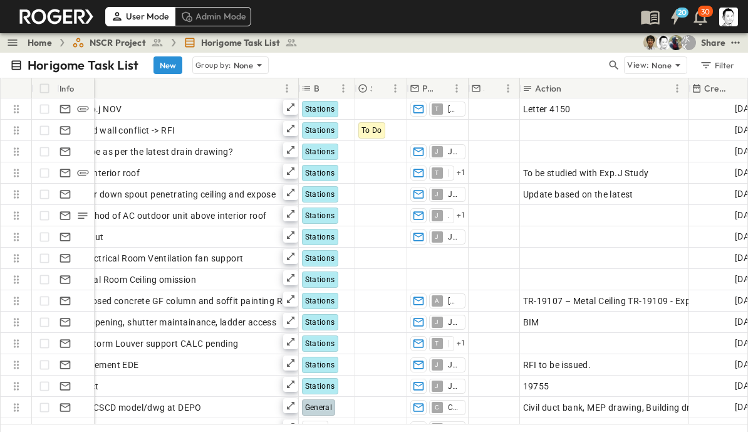
click at [522, 65] on icon "button" at bounding box center [614, 65] width 13 height 13
click at [522, 64] on input "text" at bounding box center [549, 65] width 88 height 18
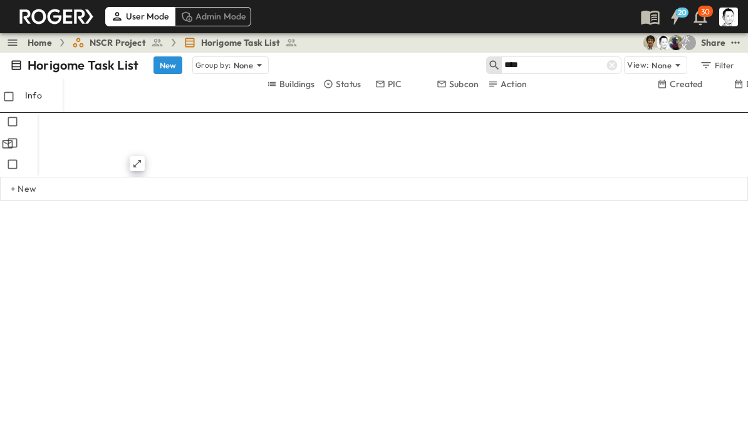
click at [522, 69] on input "****" at bounding box center [549, 65] width 88 height 18
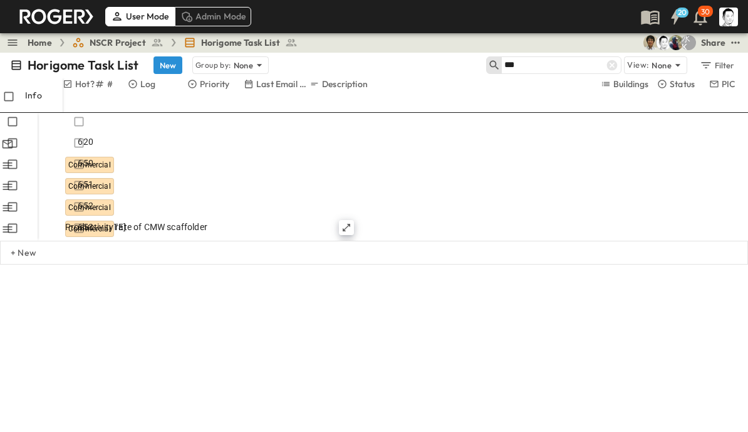
type input "***"
click at [350, 266] on icon at bounding box center [347, 270] width 8 height 8
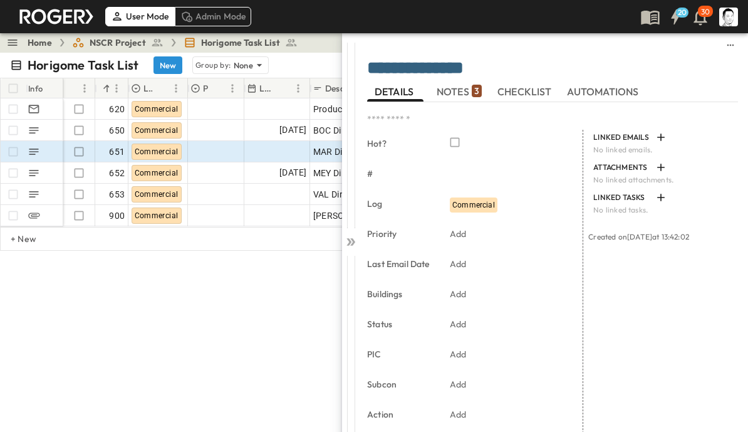
click at [469, 90] on span "NOTES 3" at bounding box center [459, 91] width 45 height 11
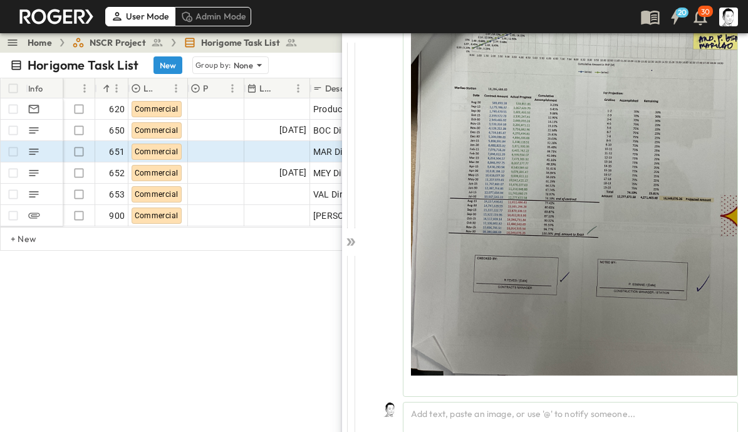
scroll to position [1262, 0]
click at [522, 419] on div "Add text, paste an image, or use '@' to notify someone..." at bounding box center [570, 418] width 335 height 32
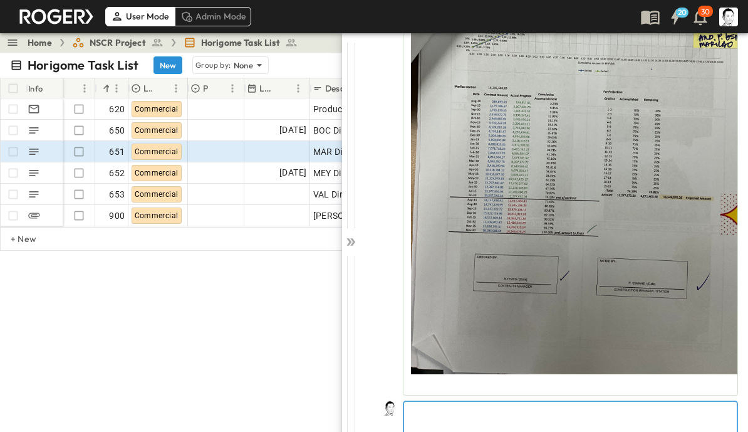
click at [522, 414] on p at bounding box center [570, 411] width 320 height 13
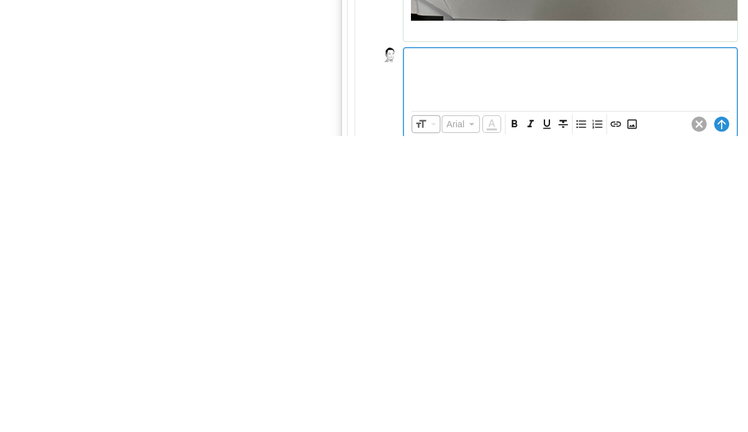
scroll to position [1320, 0]
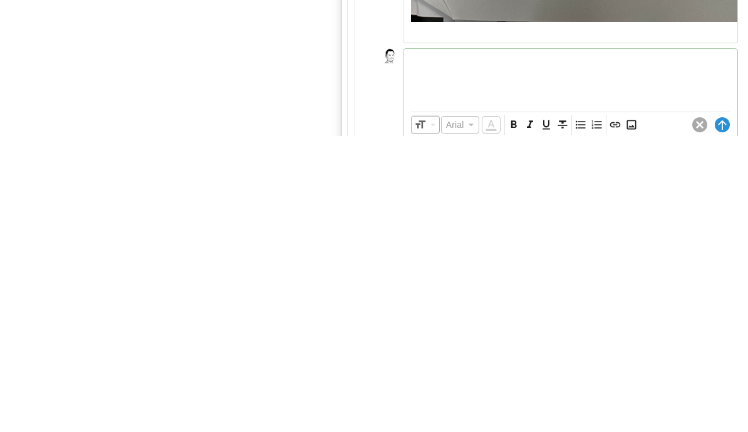
click at [522, 138] on div "**********" at bounding box center [554, 240] width 389 height 414
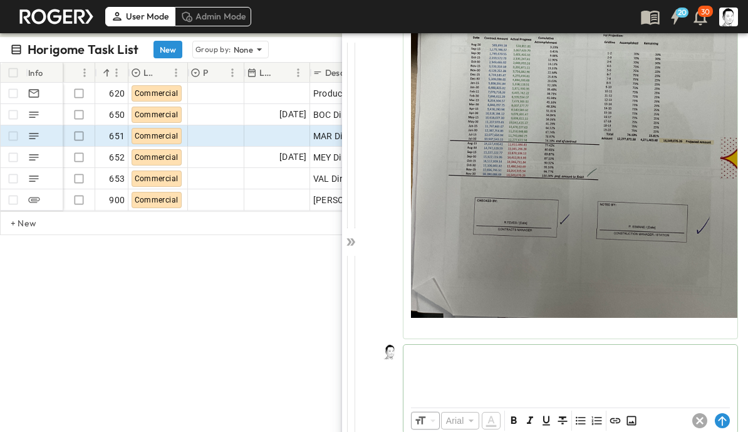
scroll to position [1319, 0]
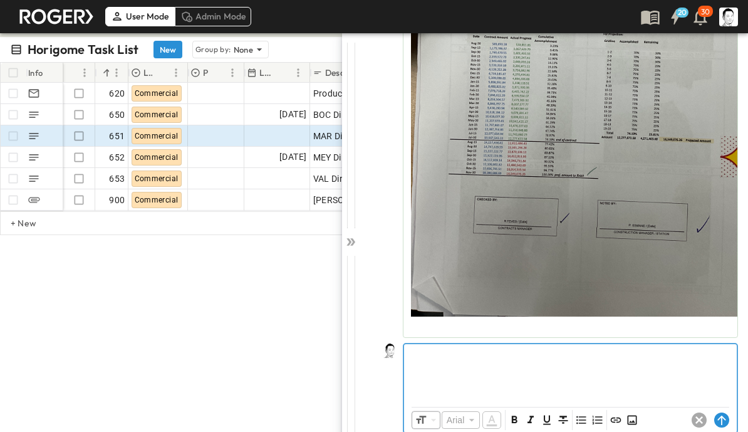
click at [522, 422] on button "Insert Image" at bounding box center [632, 419] width 15 height 15
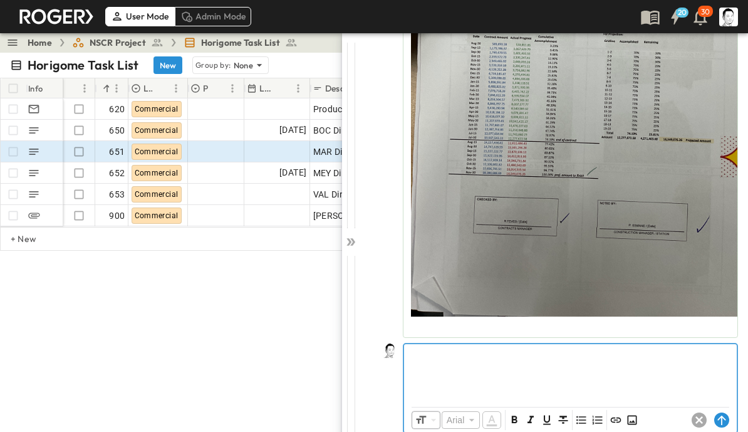
scroll to position [1320, 0]
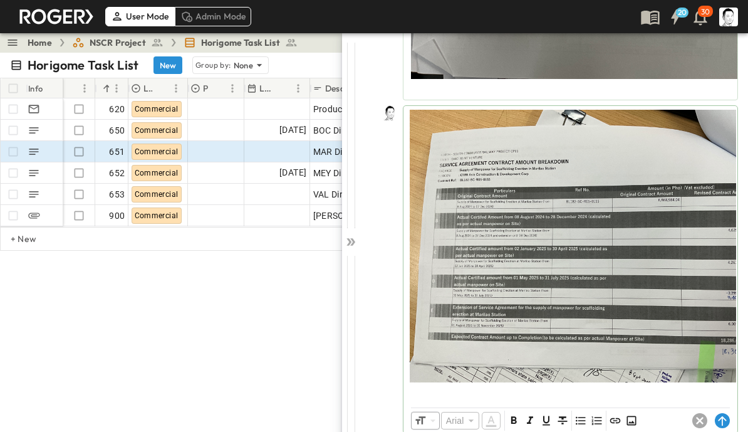
click at [522, 419] on icon at bounding box center [722, 420] width 15 height 15
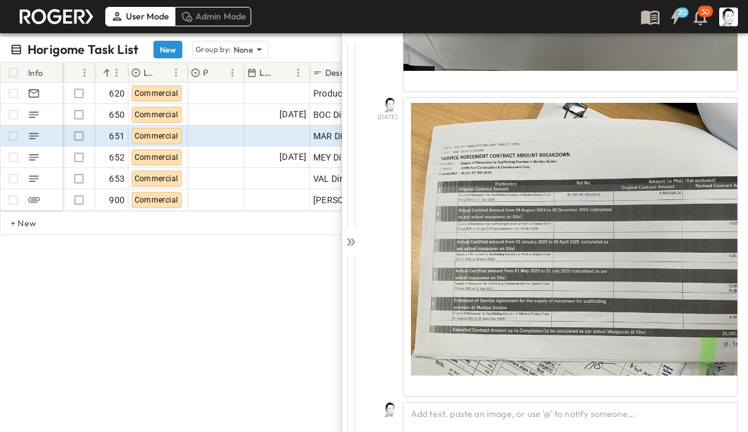
scroll to position [1567, 0]
